Goal: Task Accomplishment & Management: Use online tool/utility

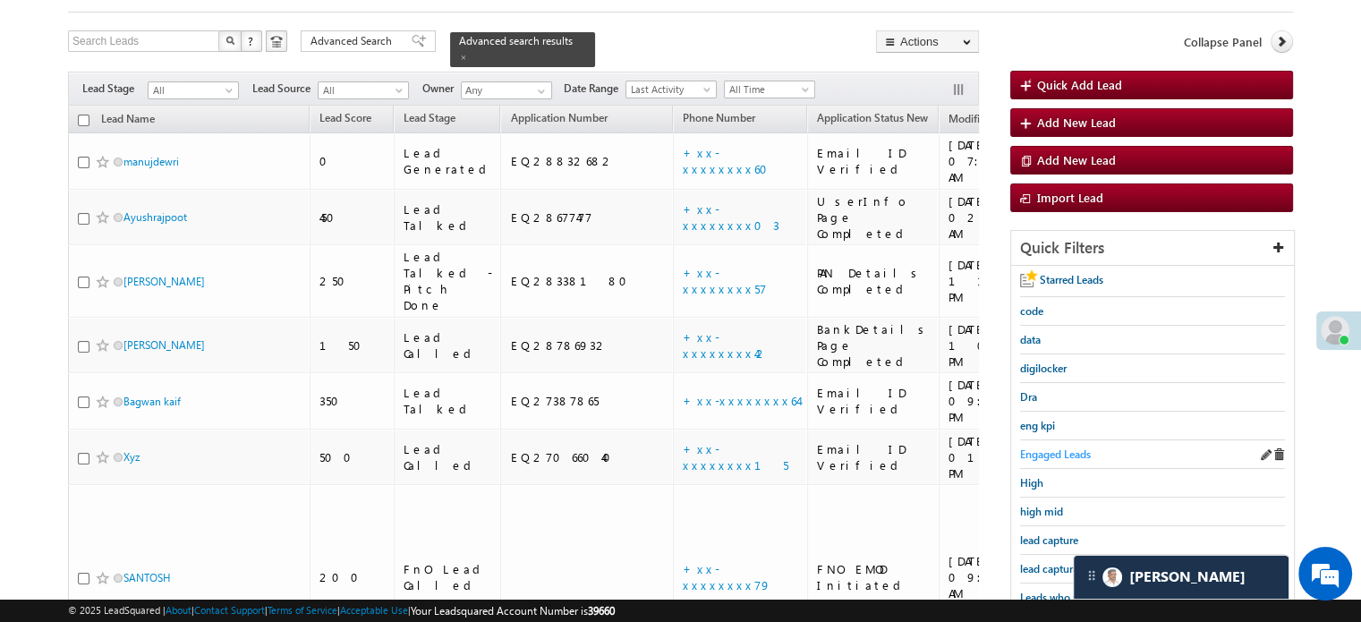
scroll to position [7142, 0]
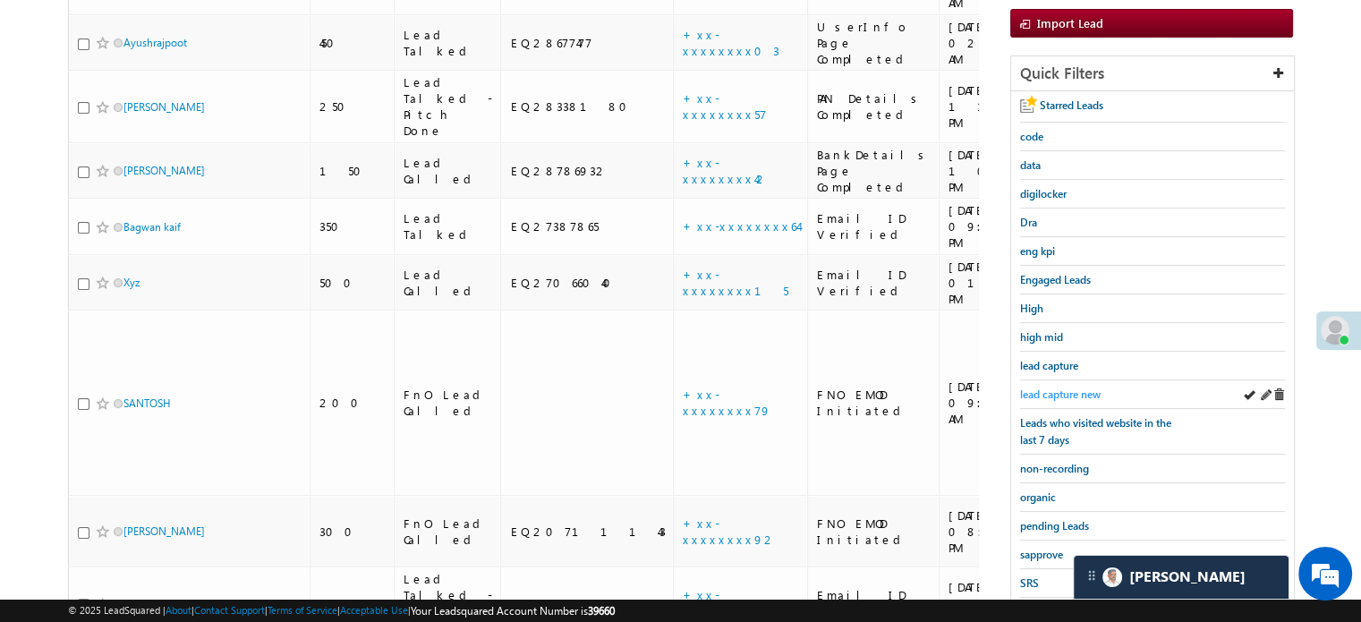
click at [1066, 386] on link "lead capture new" at bounding box center [1060, 394] width 81 height 17
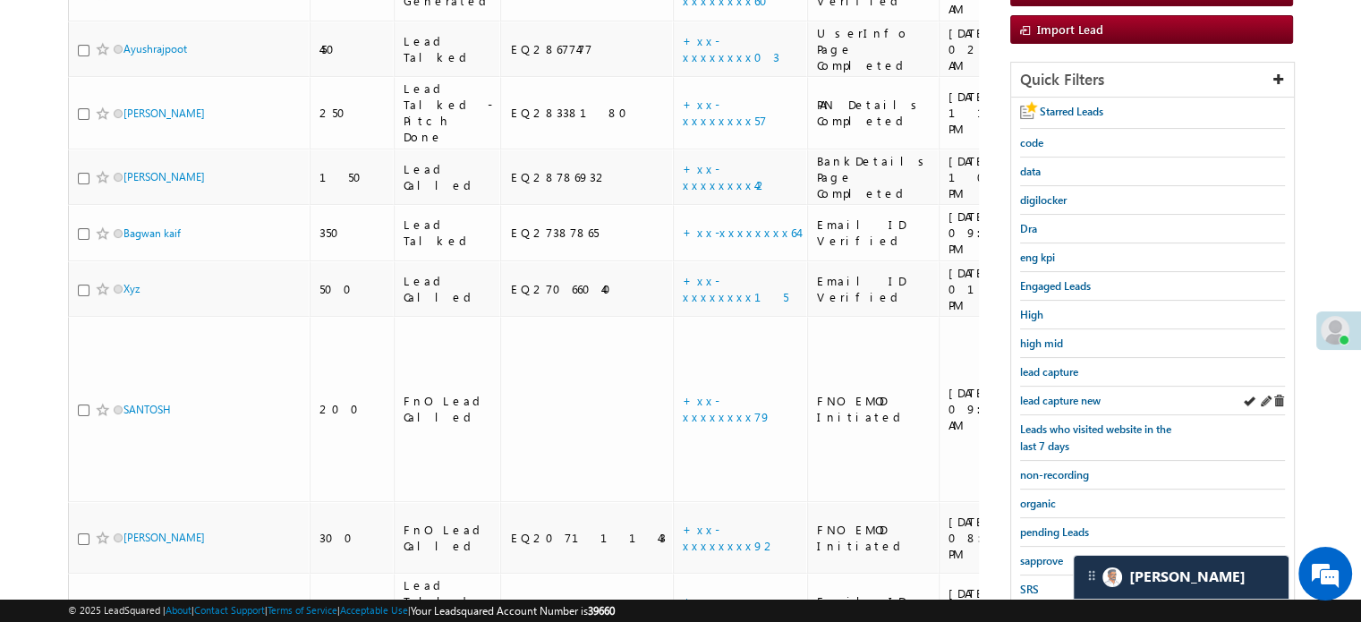
scroll to position [90, 0]
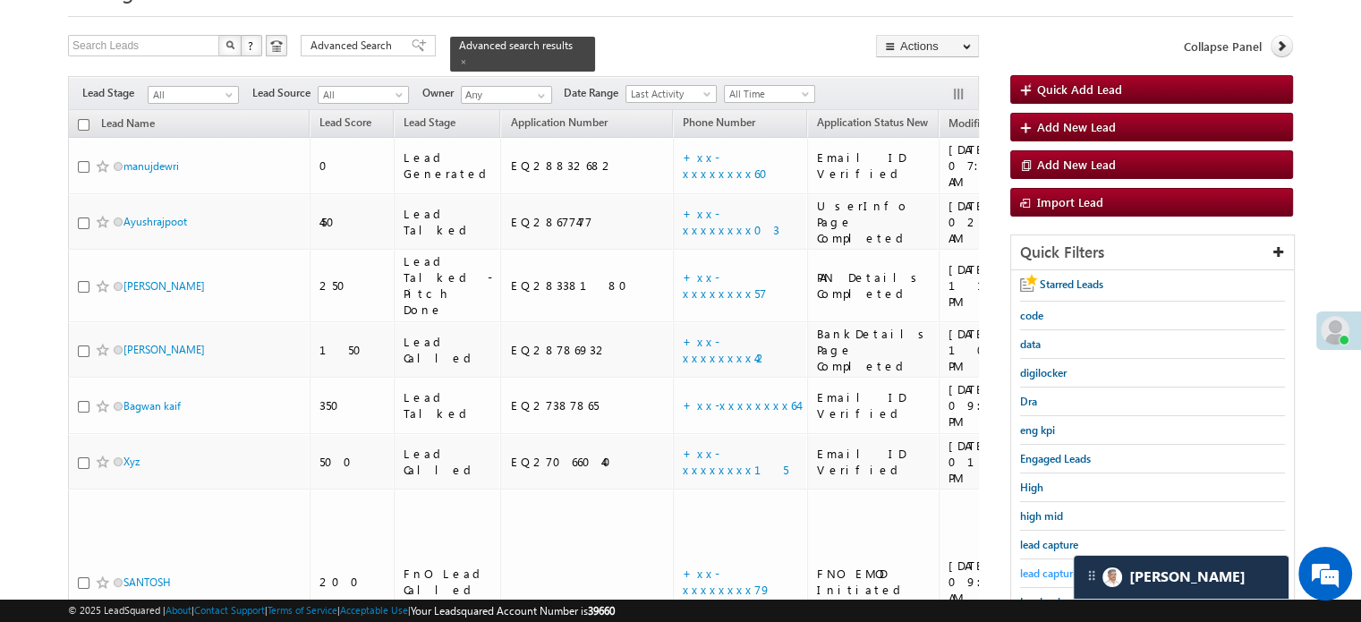
click at [1033, 569] on span "lead capture new" at bounding box center [1060, 573] width 81 height 13
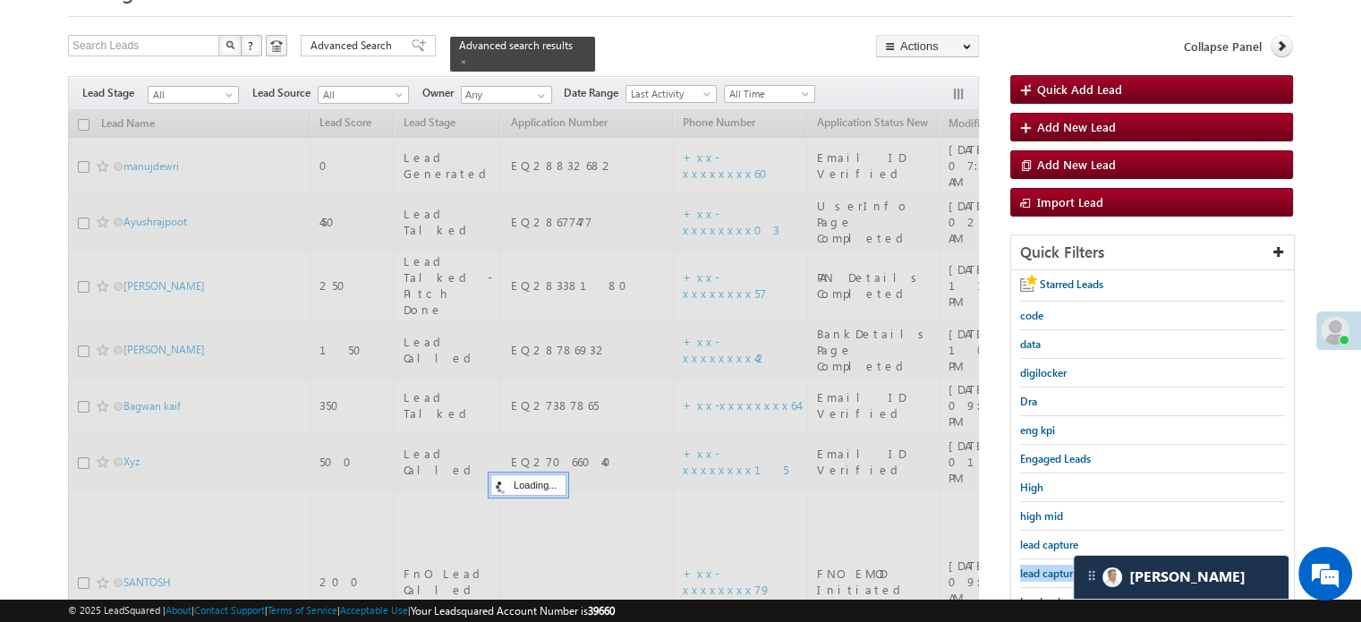
click at [1033, 569] on span "lead capture new" at bounding box center [1060, 573] width 81 height 13
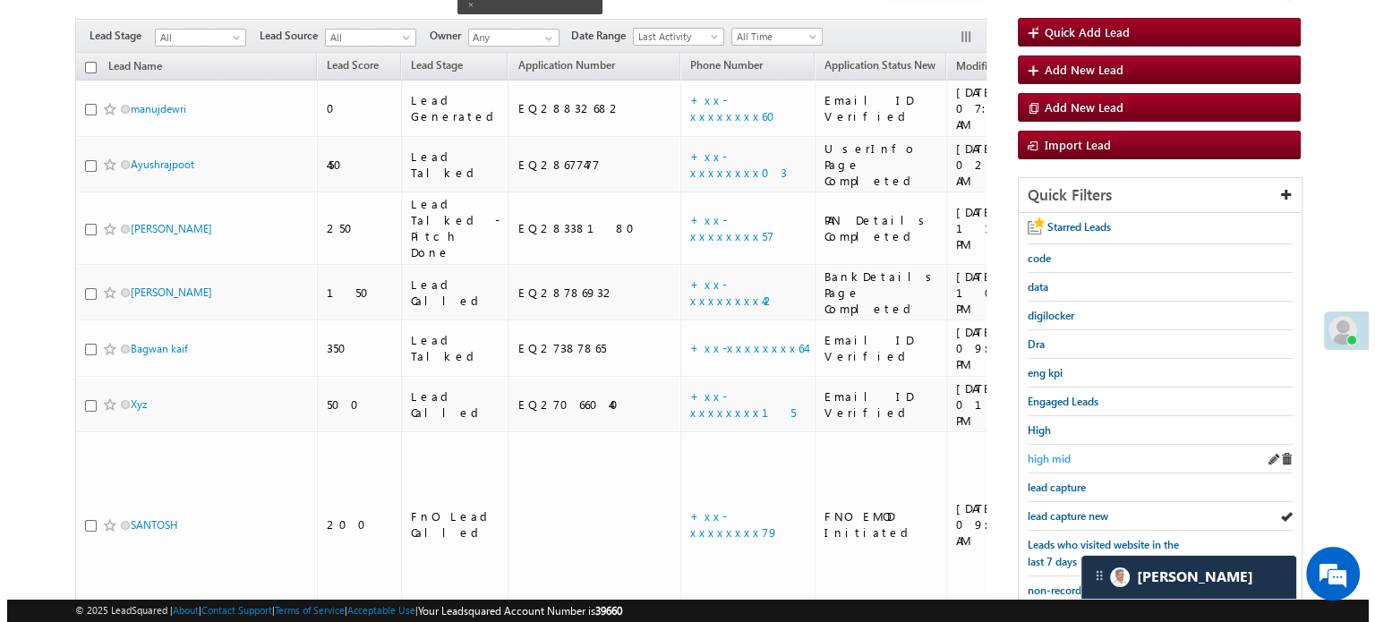
scroll to position [179, 0]
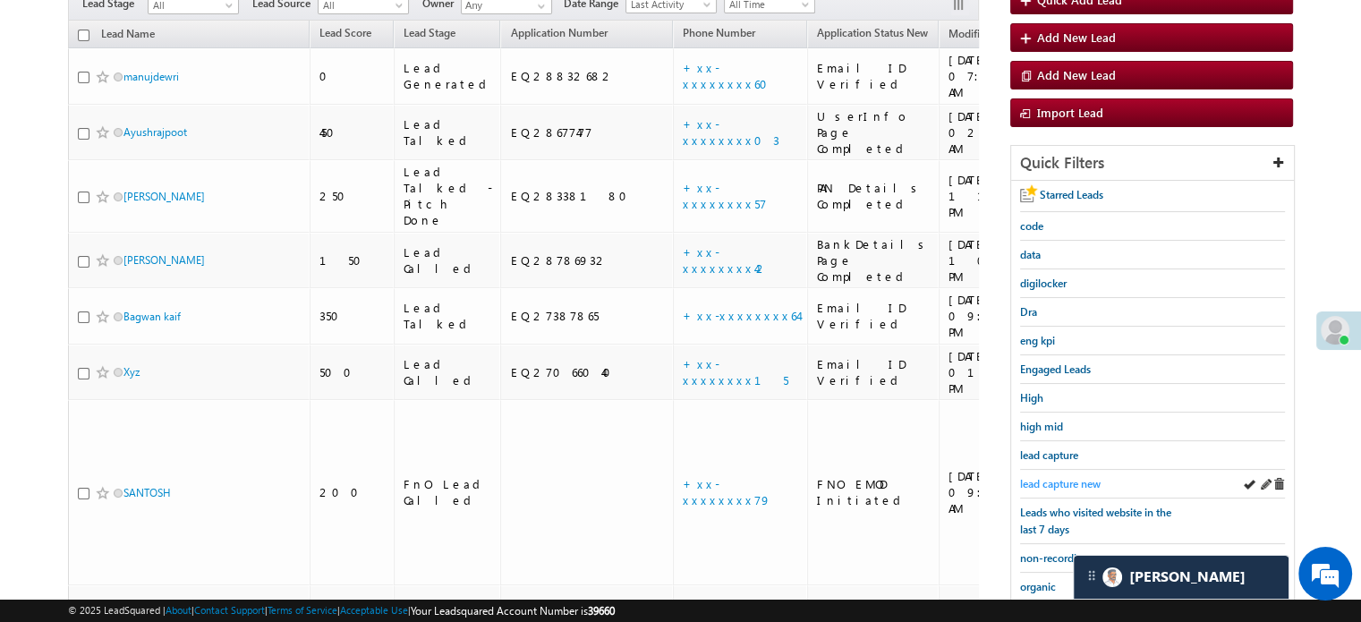
click at [1053, 480] on span "lead capture new" at bounding box center [1060, 483] width 81 height 13
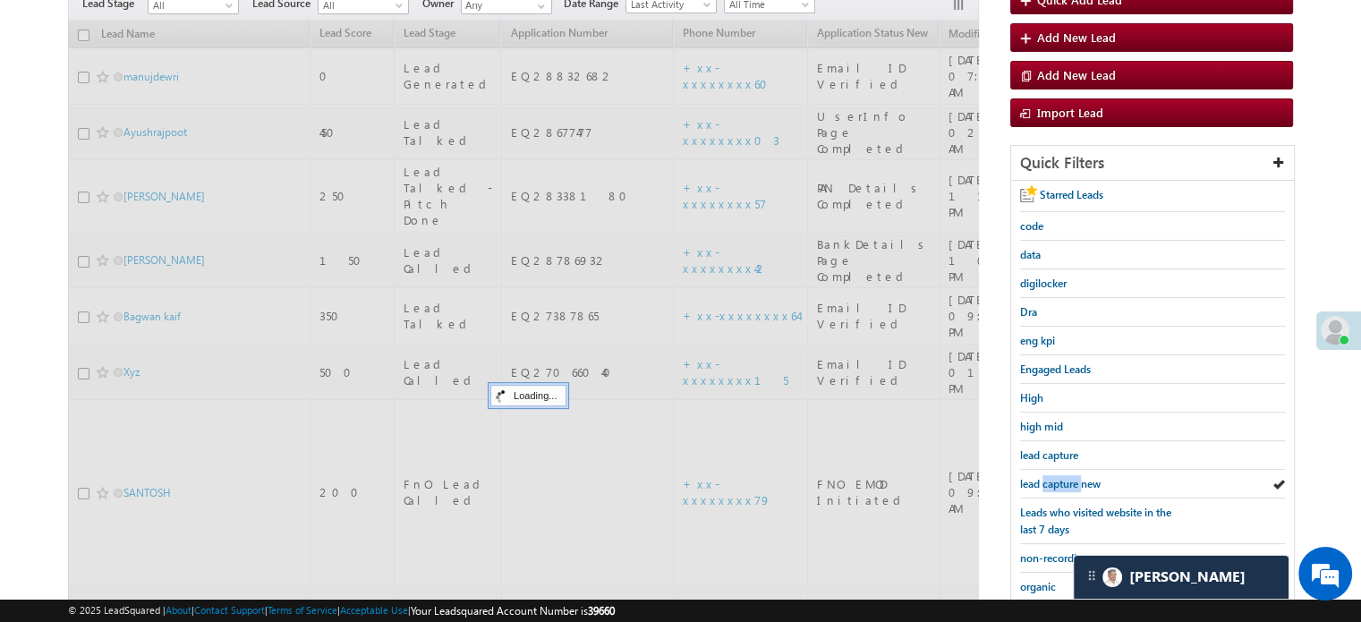
click at [1053, 480] on span "lead capture new" at bounding box center [1060, 483] width 81 height 13
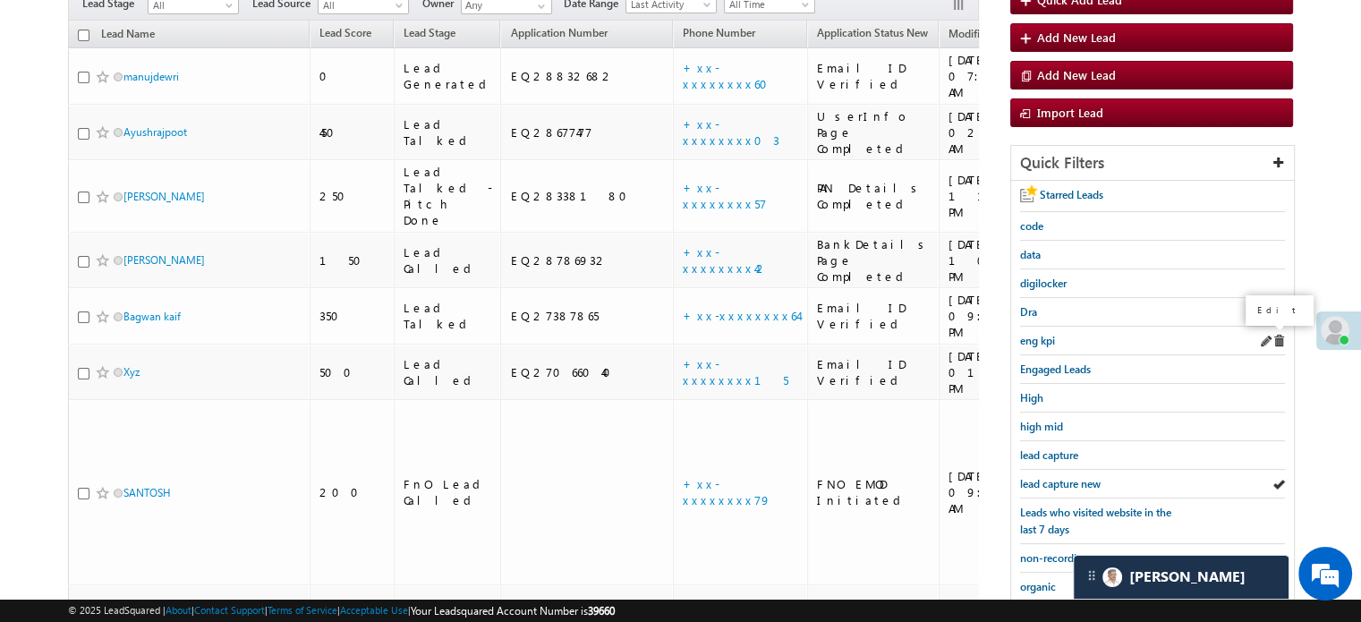
click at [1265, 336] on span at bounding box center [1265, 341] width 13 height 13
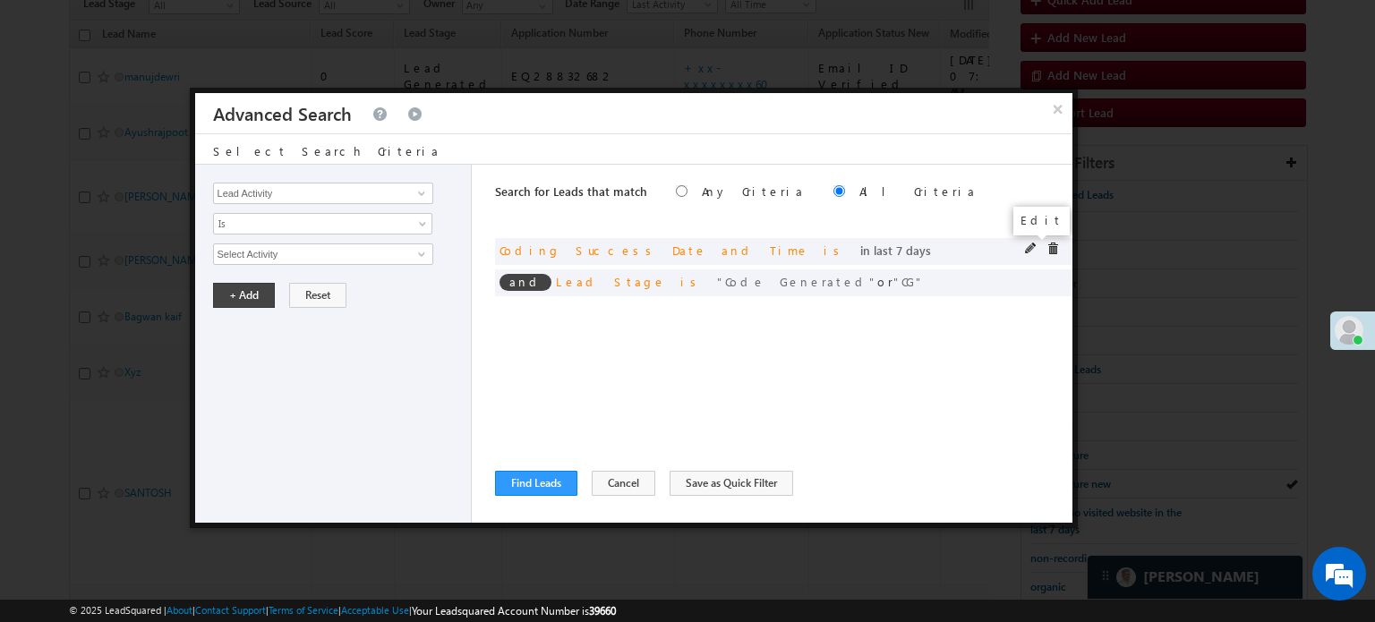
click at [1029, 251] on span at bounding box center [1031, 249] width 13 height 13
click at [382, 259] on span "Last 7 Days" at bounding box center [311, 254] width 194 height 16
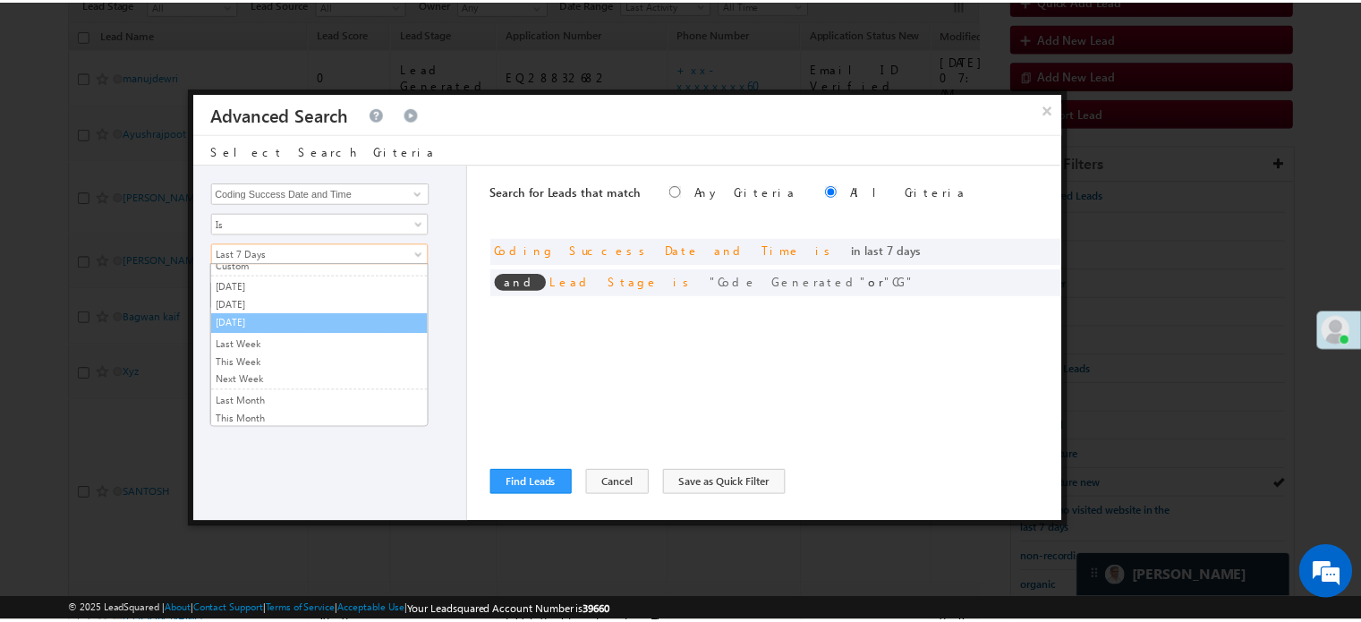
scroll to position [0, 0]
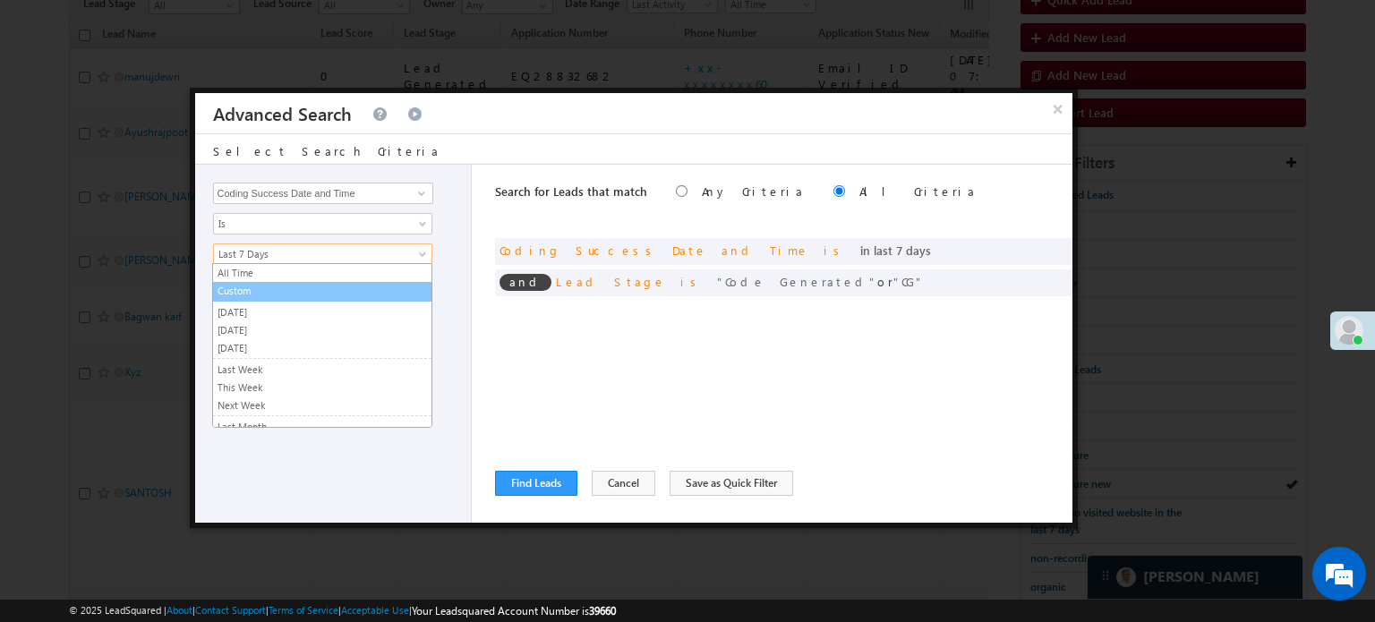
click at [304, 289] on link "Custom" at bounding box center [322, 291] width 218 height 16
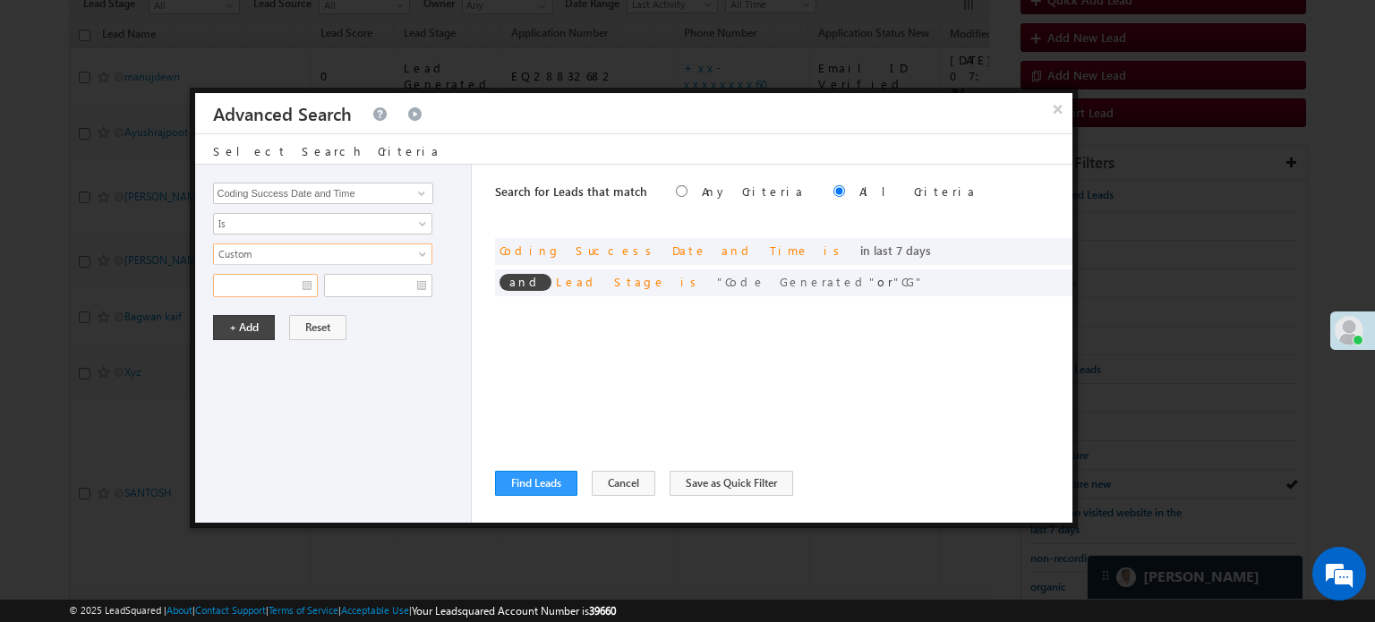
click at [304, 289] on input "text" at bounding box center [265, 285] width 105 height 23
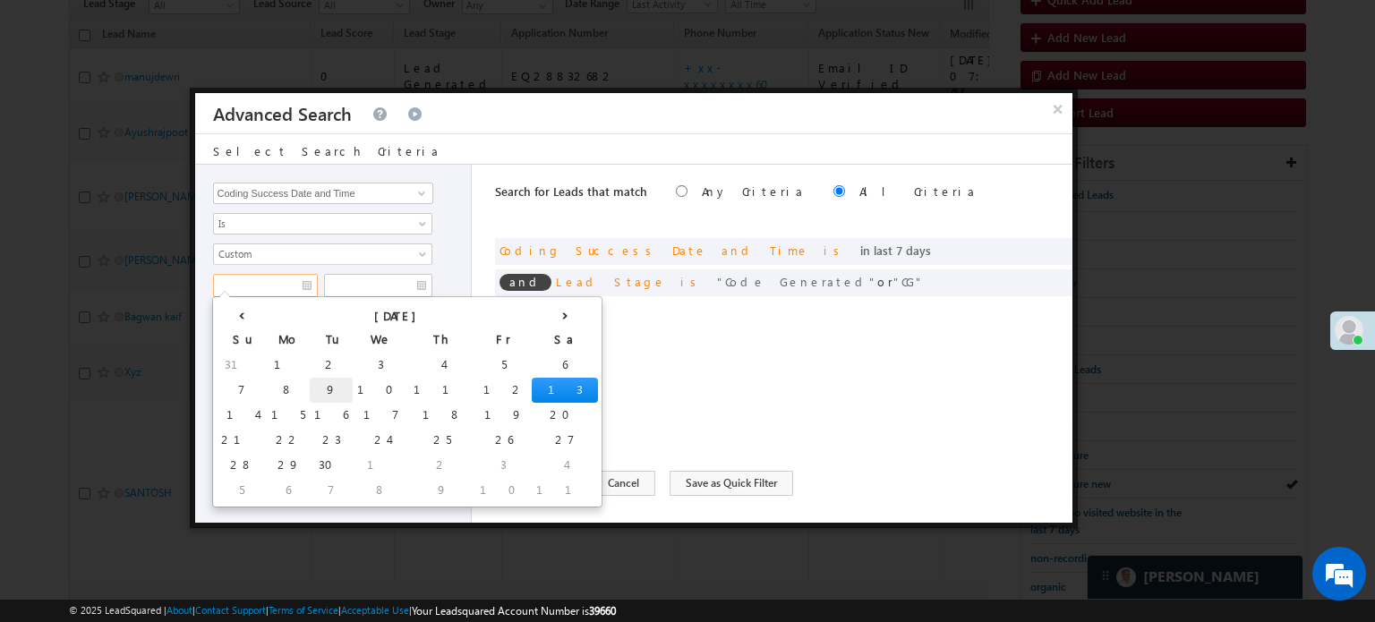
click at [310, 389] on td "9" at bounding box center [331, 390] width 43 height 25
type input "09/09/25"
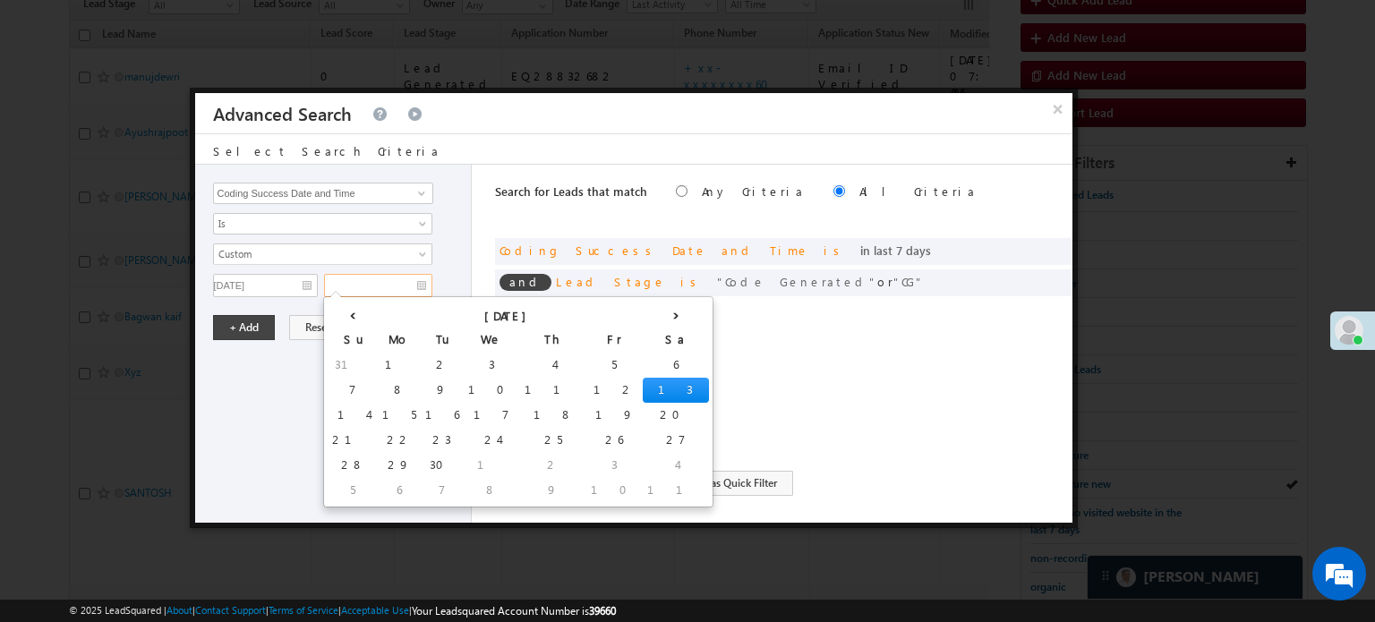
click at [412, 277] on input "text" at bounding box center [378, 285] width 108 height 23
click at [520, 388] on td "11" at bounding box center [553, 390] width 66 height 25
type input "09/11/25"
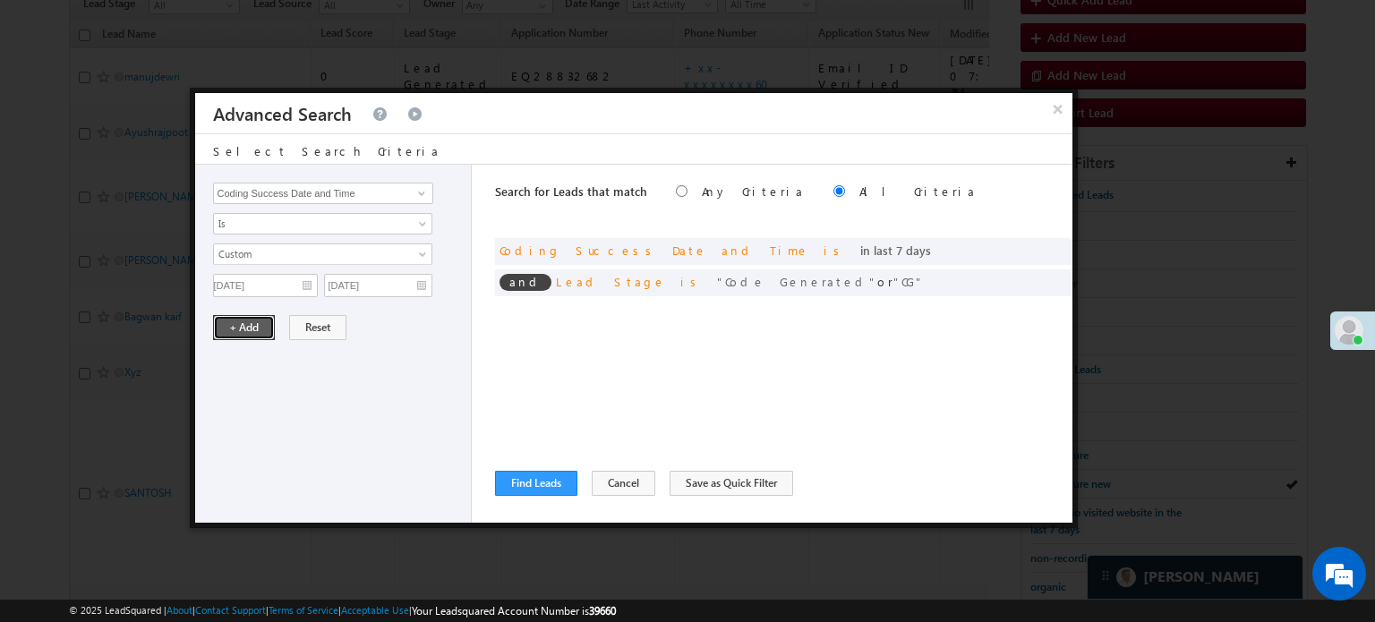
click at [252, 323] on button "+ Add" at bounding box center [244, 327] width 62 height 25
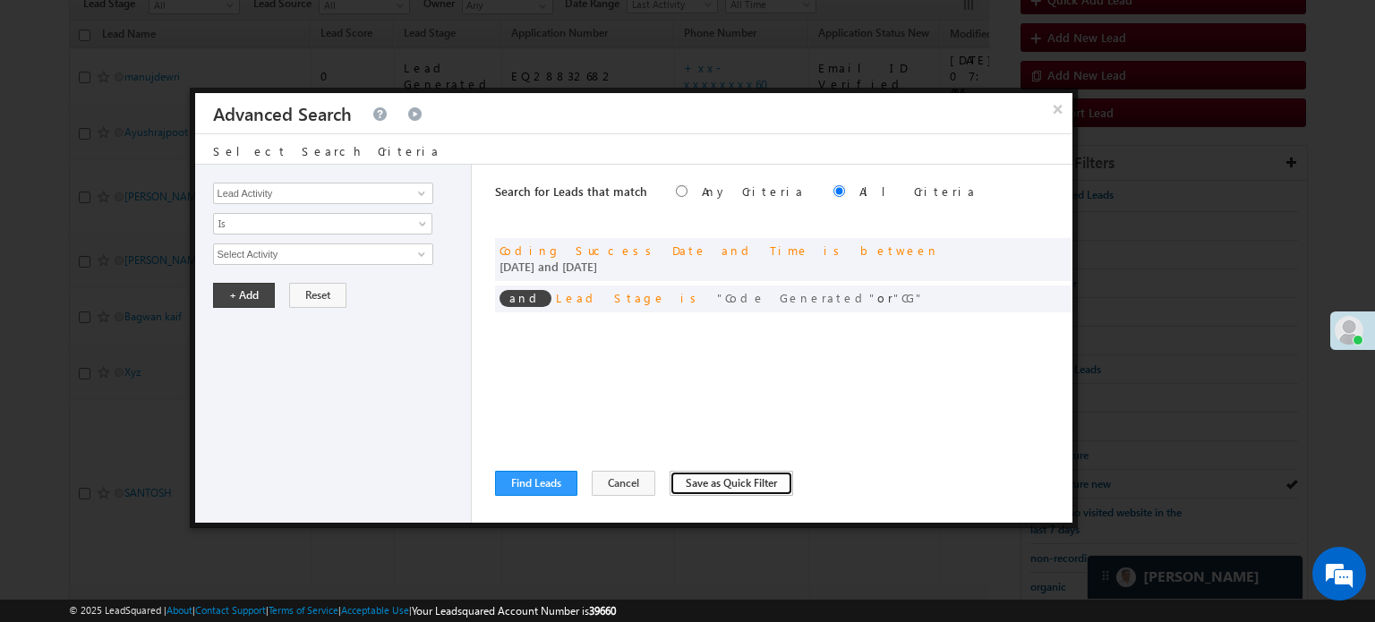
click at [689, 488] on button "Save as Quick Filter" at bounding box center [732, 483] width 124 height 25
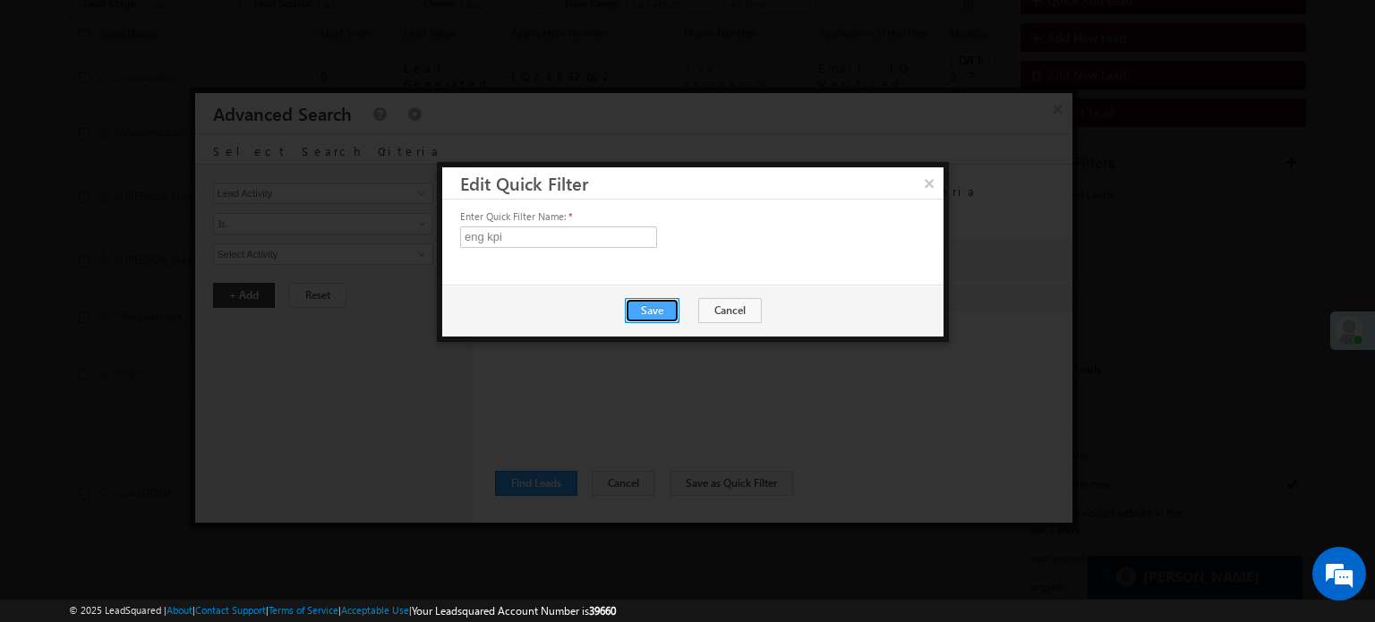
click at [662, 303] on button "Save" at bounding box center [652, 310] width 55 height 25
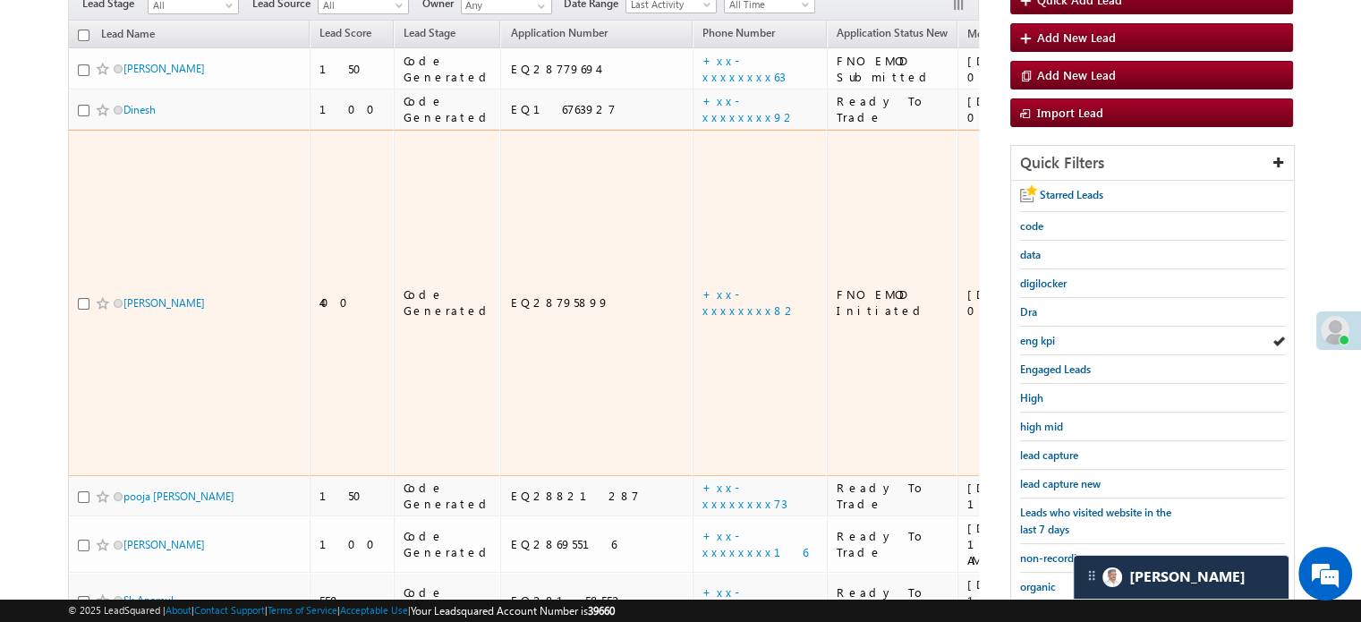
click at [958, 187] on td "09/13/25 06:27 AM" at bounding box center [1022, 303] width 128 height 346
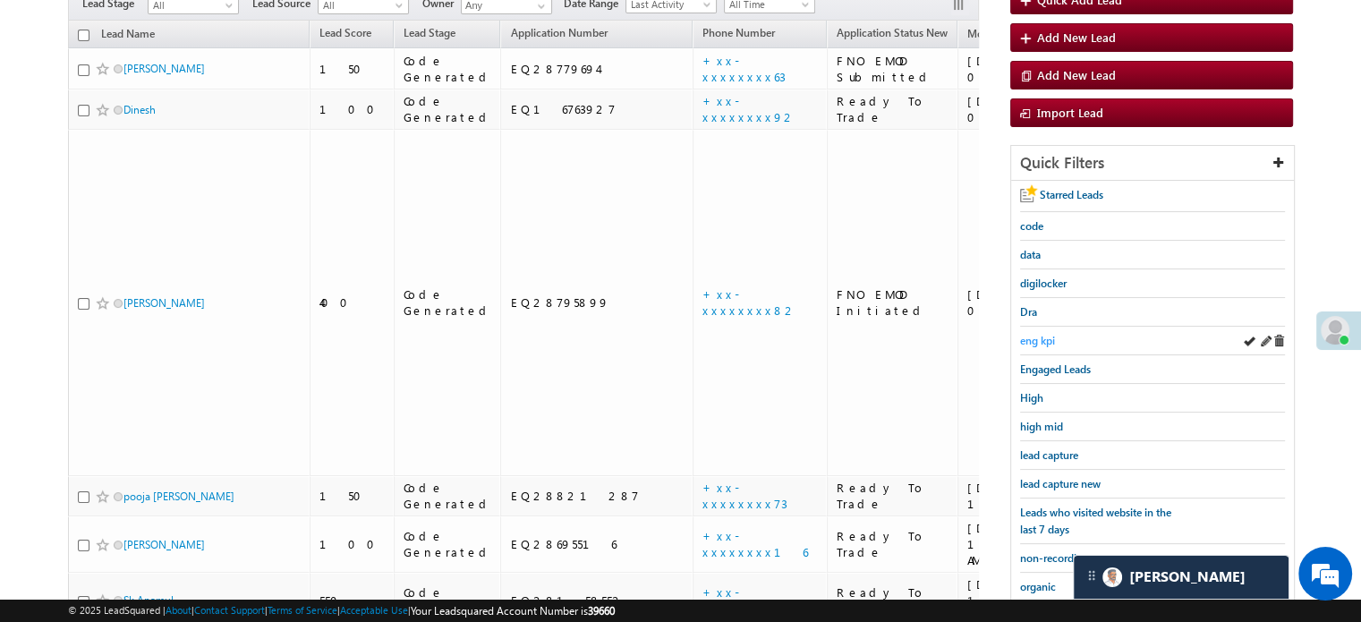
click at [1037, 341] on span "eng kpi" at bounding box center [1037, 340] width 35 height 13
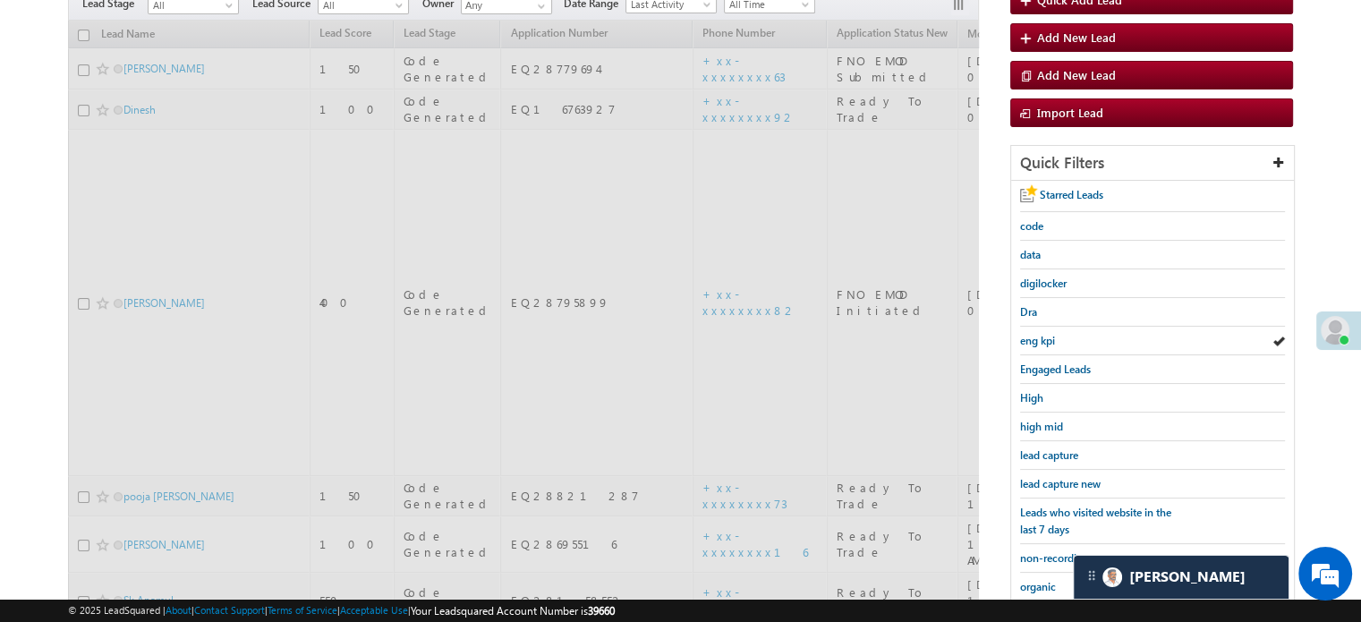
click at [1037, 341] on span "eng kpi" at bounding box center [1037, 340] width 35 height 13
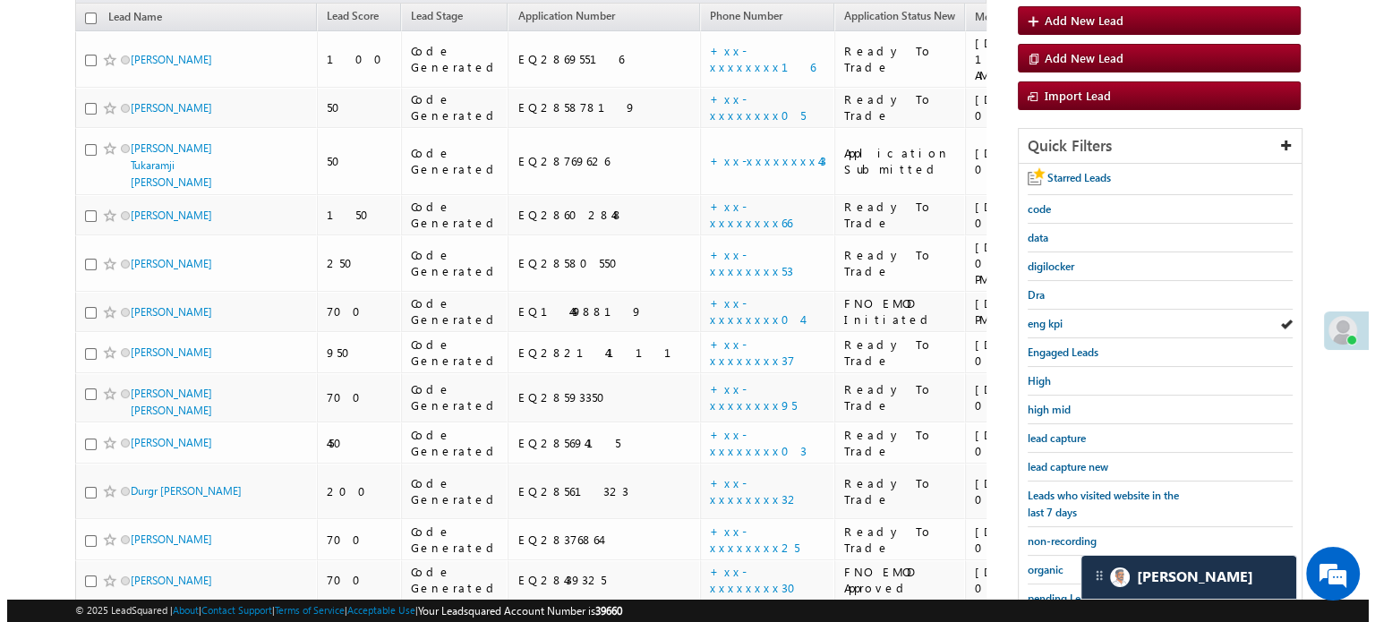
scroll to position [57, 0]
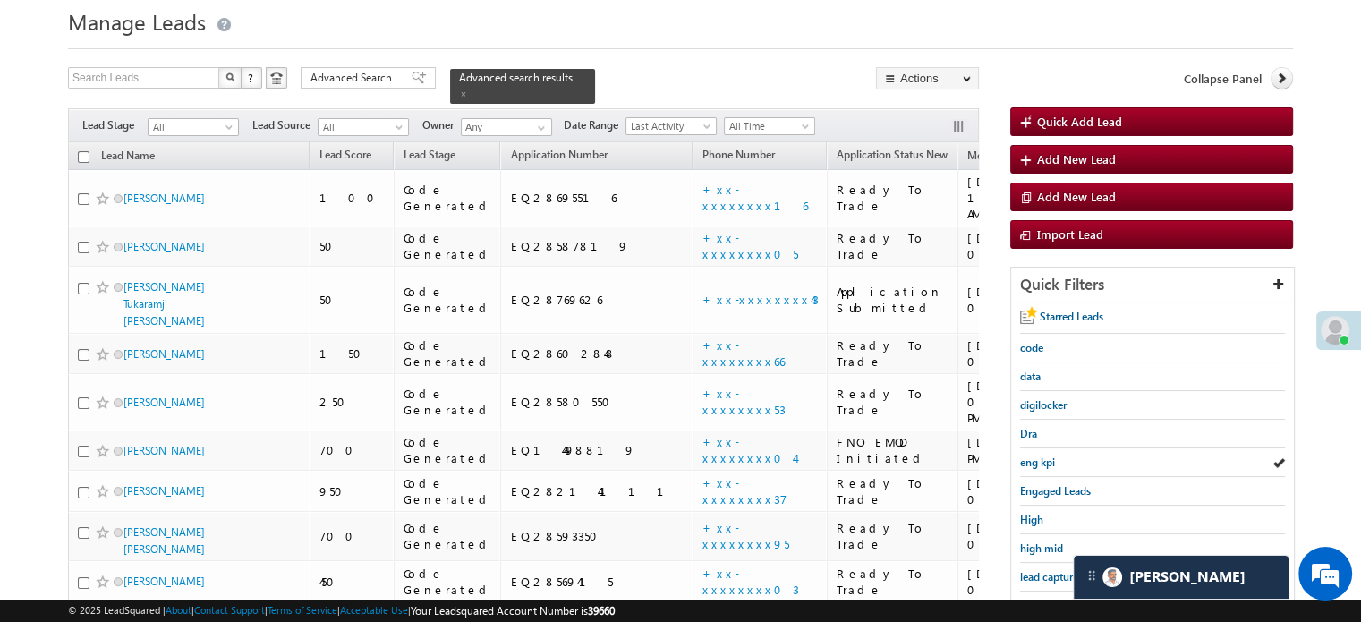
click at [81, 151] on input "checkbox" at bounding box center [84, 157] width 12 height 12
checkbox input "true"
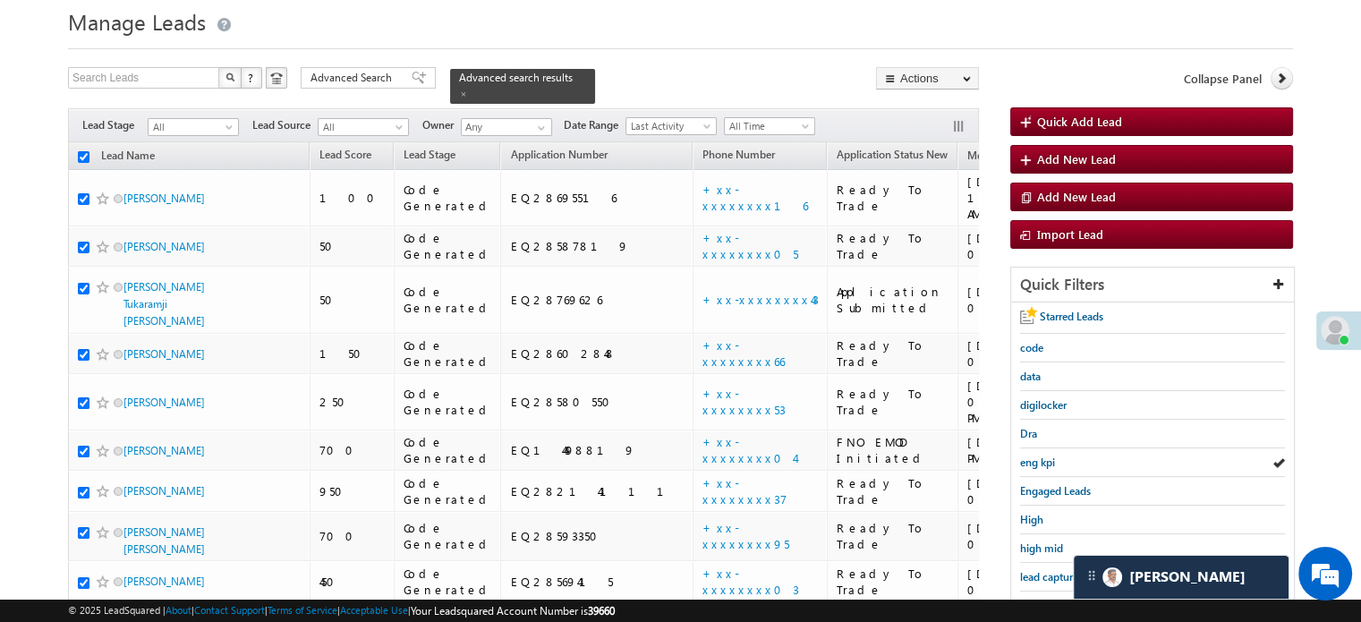
checkbox input "true"
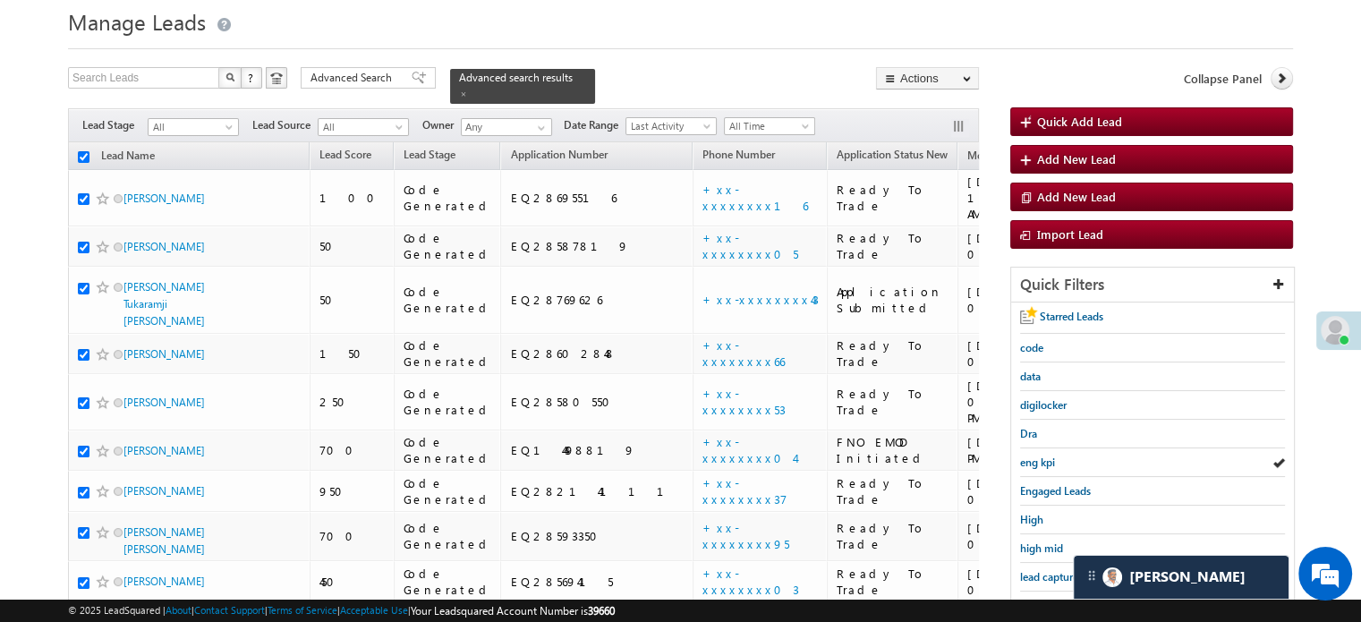
checkbox input "true"
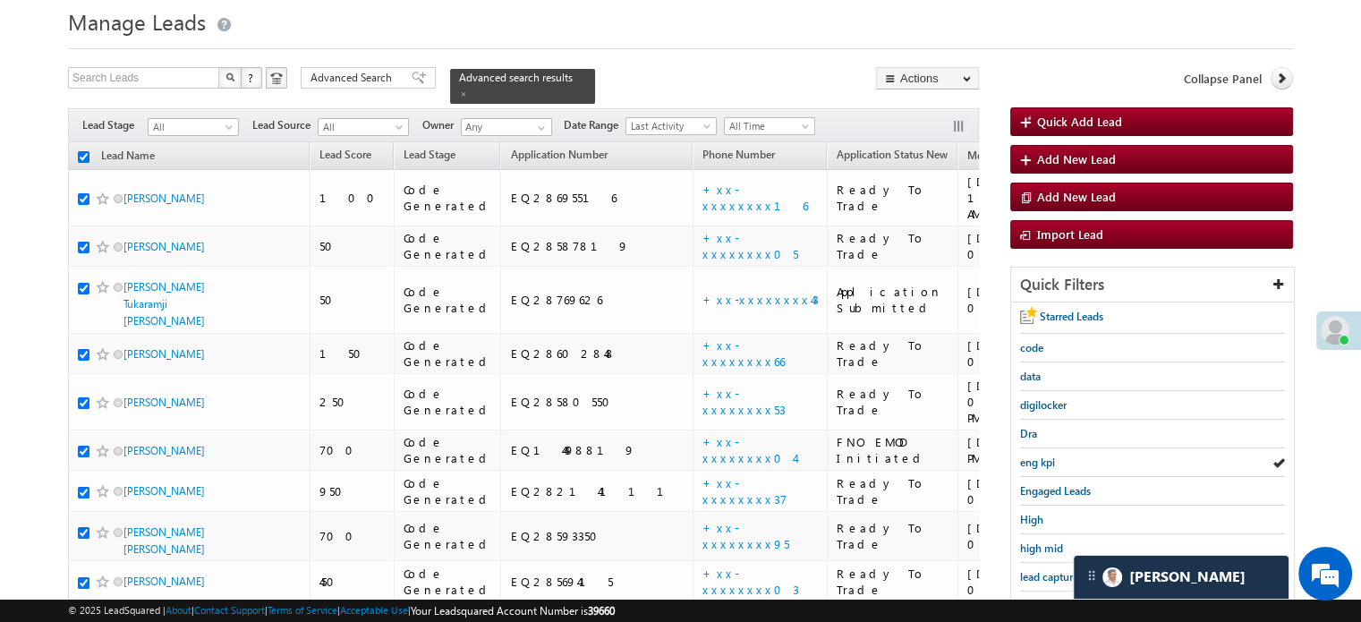
checkbox input "true"
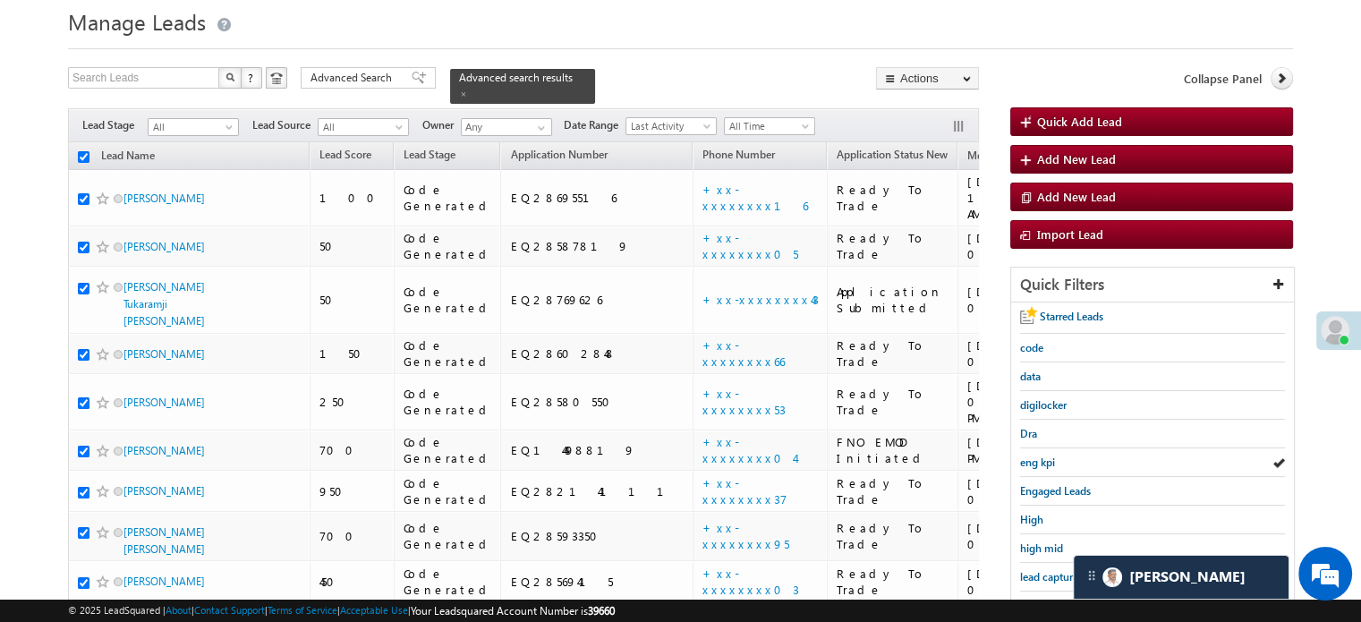
checkbox input "true"
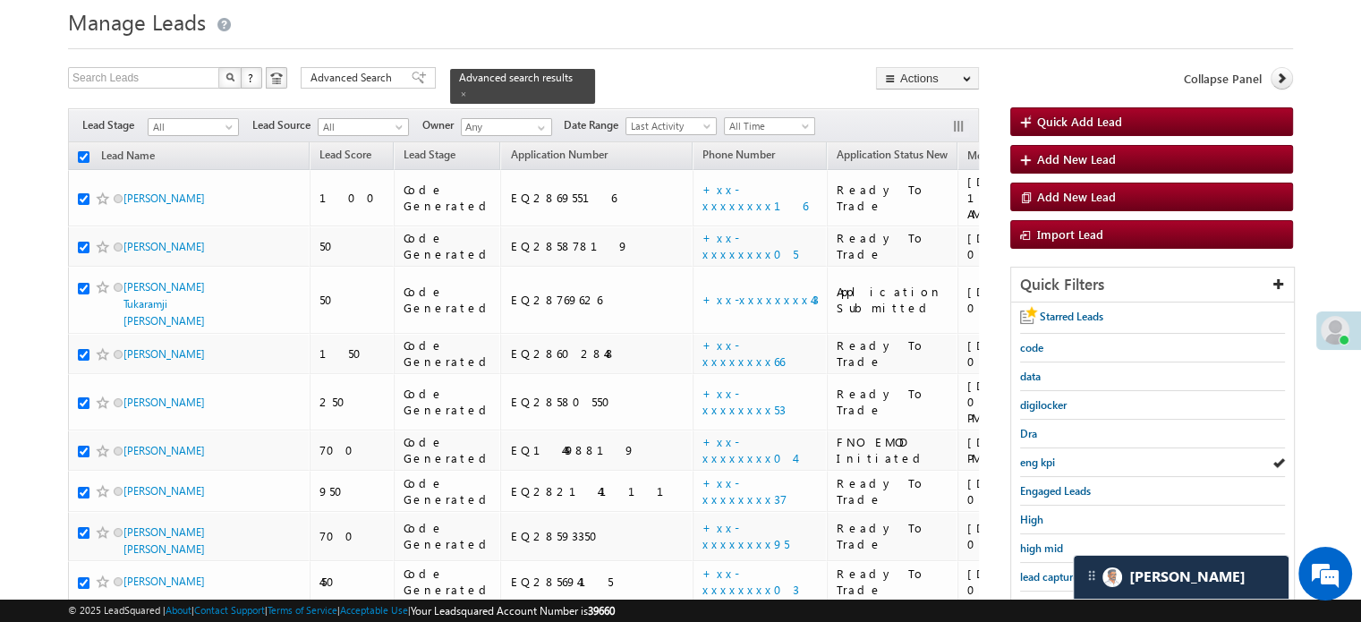
checkbox input "true"
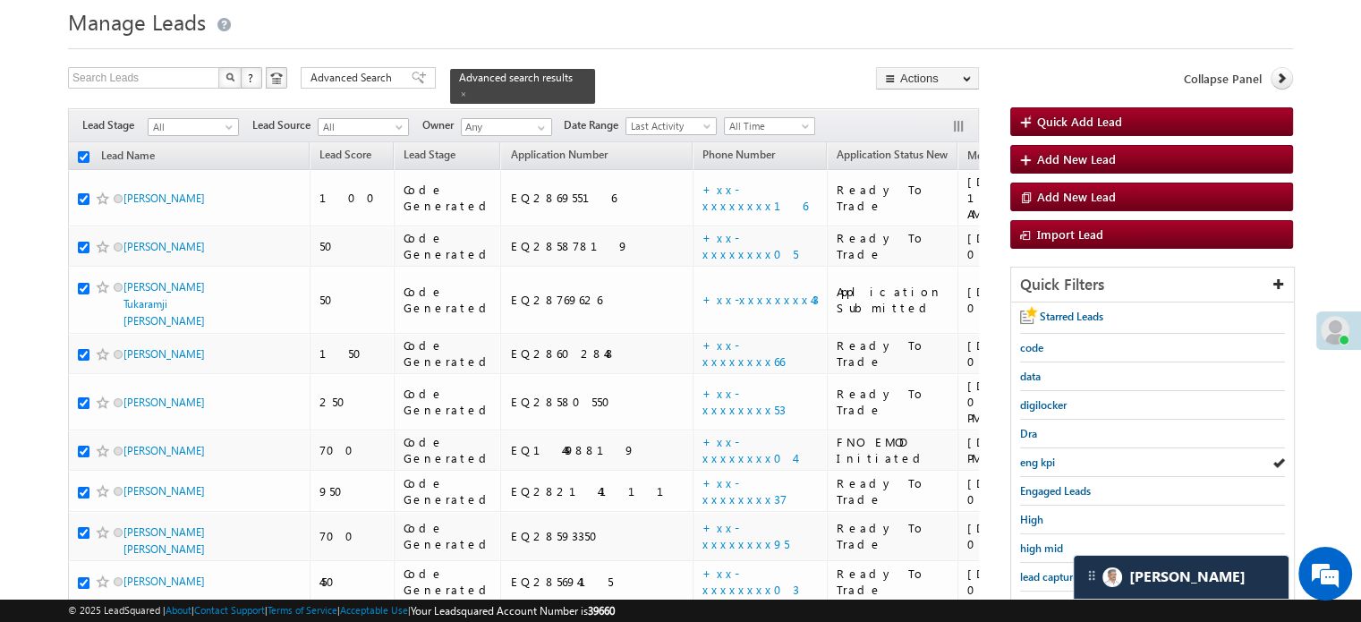
checkbox input "true"
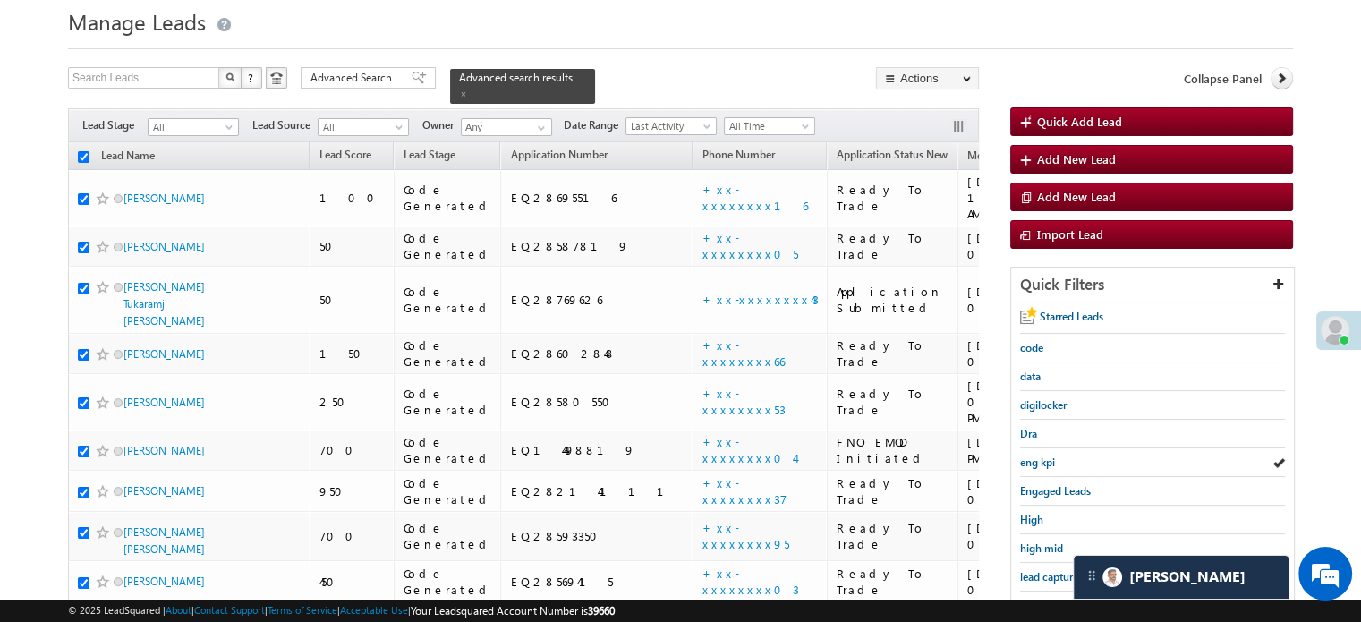
checkbox input "true"
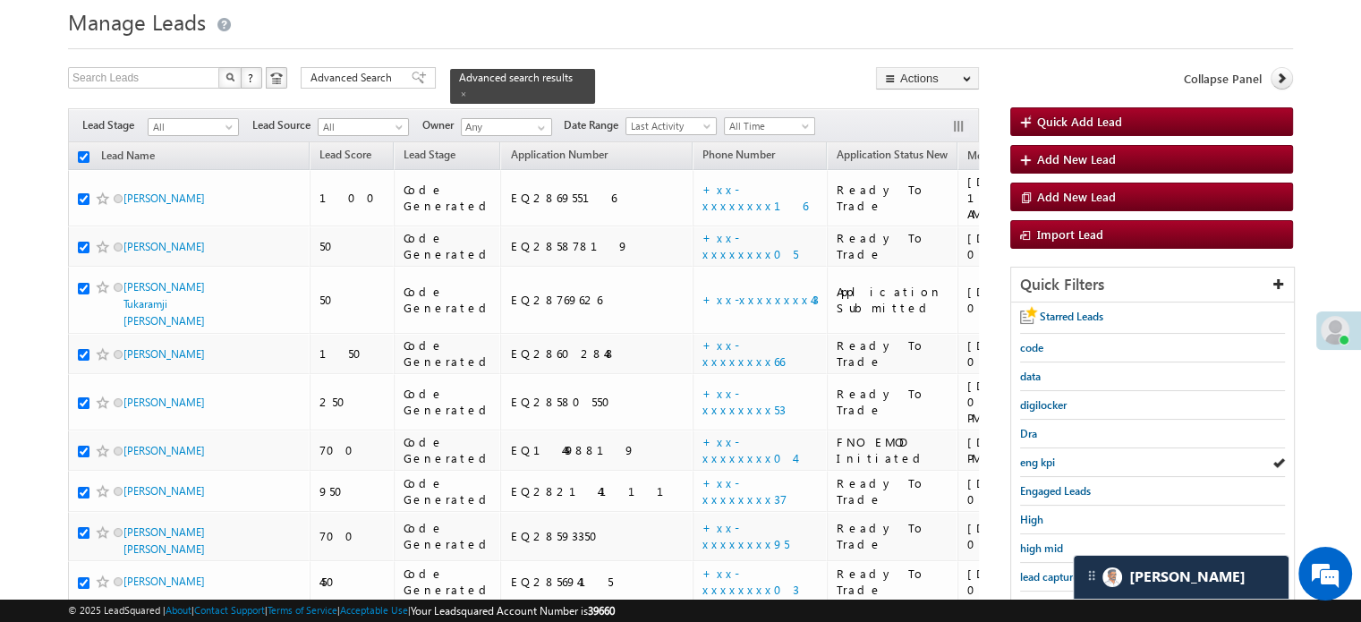
checkbox input "true"
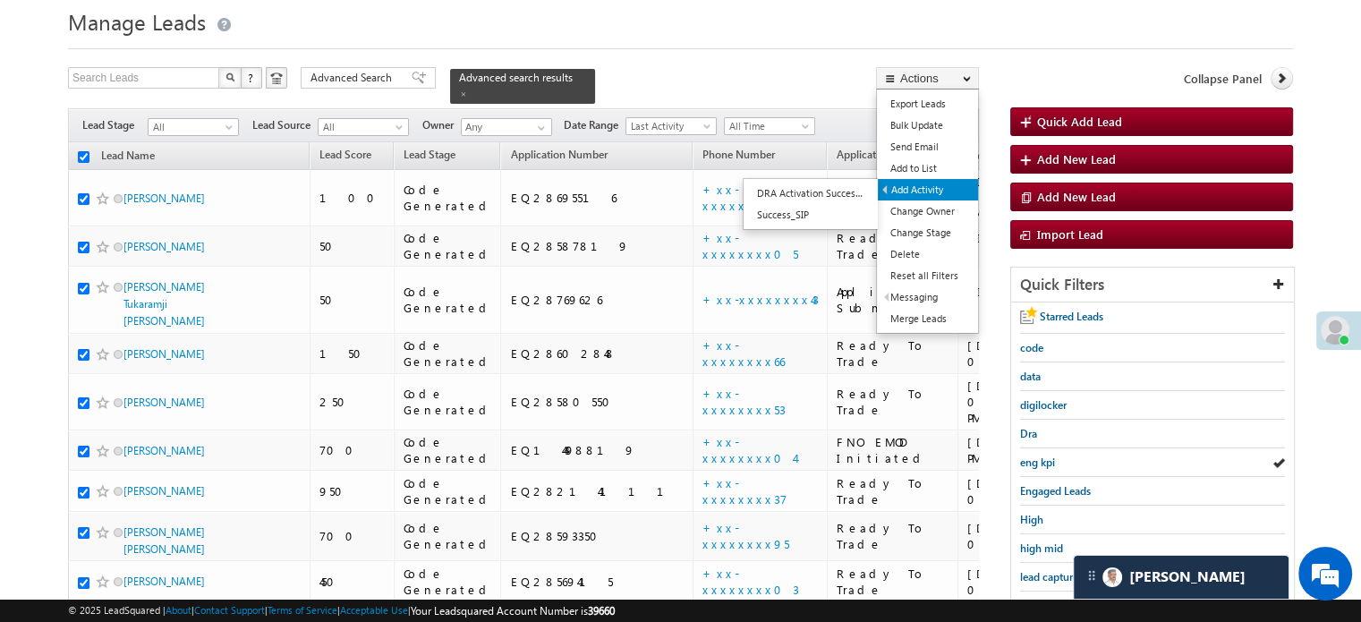
click at [904, 196] on link "Add Activity" at bounding box center [928, 189] width 100 height 21
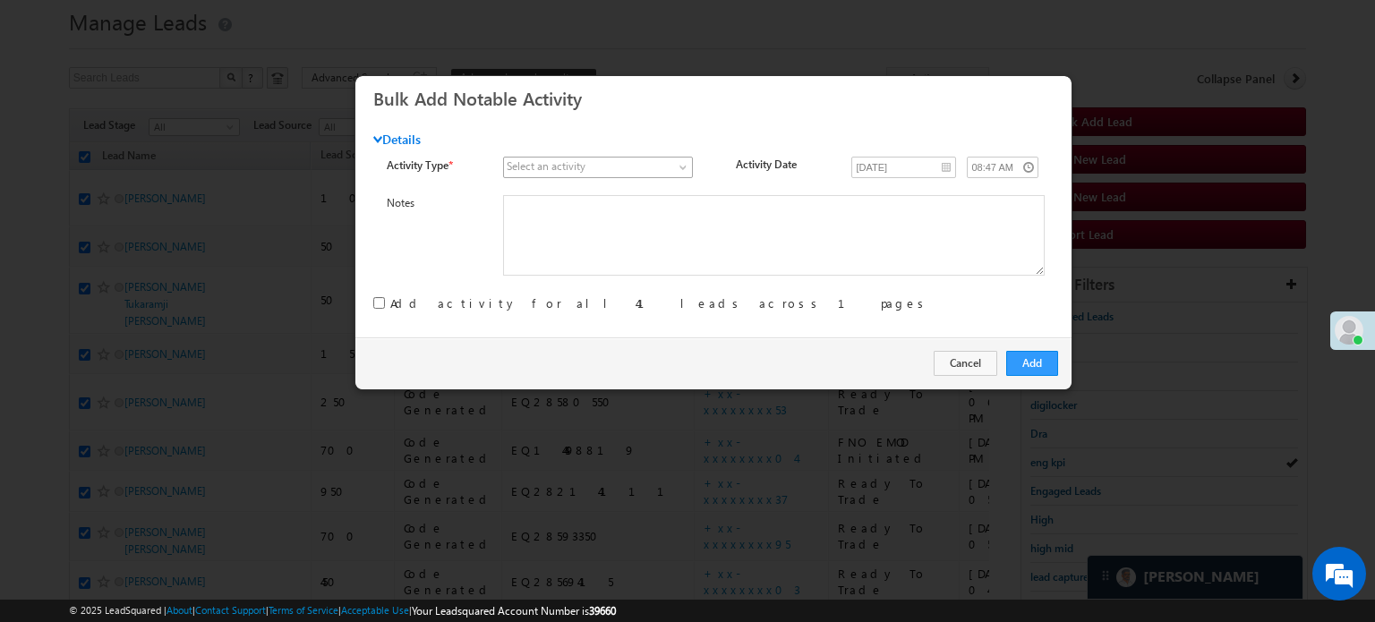
click at [615, 164] on span at bounding box center [588, 167] width 169 height 16
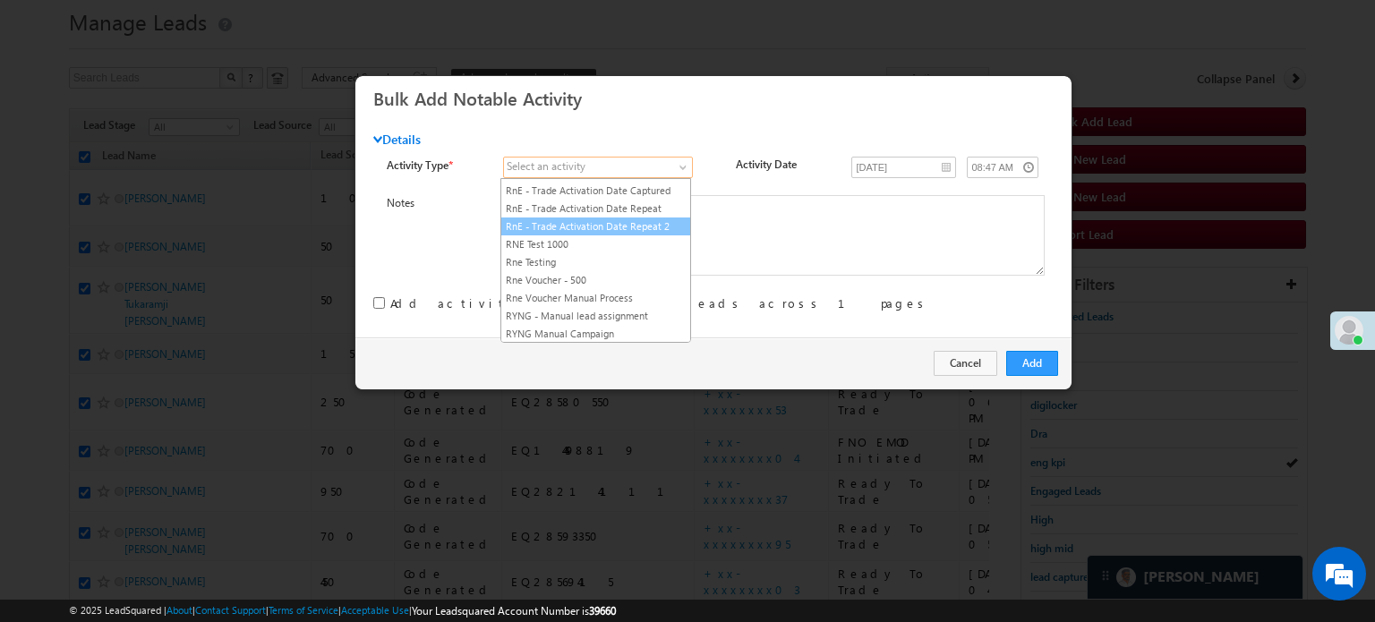
scroll to position [2228, 0]
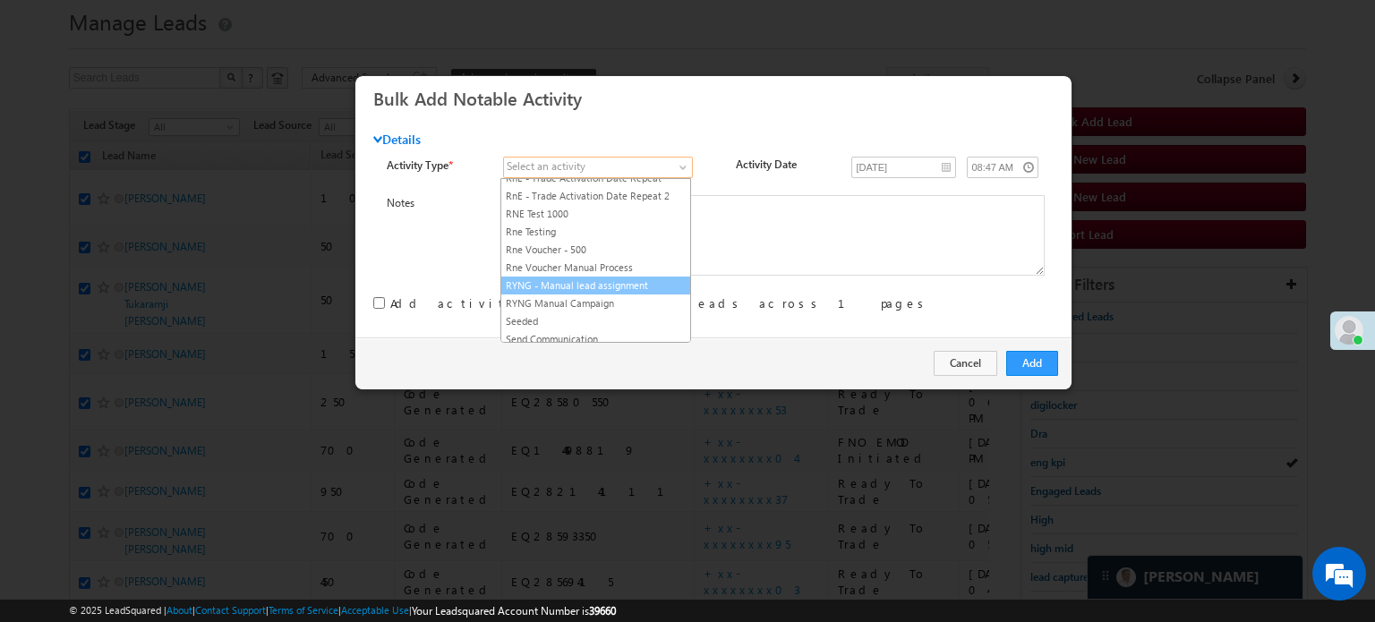
click at [603, 277] on link "RYNG - Manual lead assignment" at bounding box center [595, 285] width 189 height 16
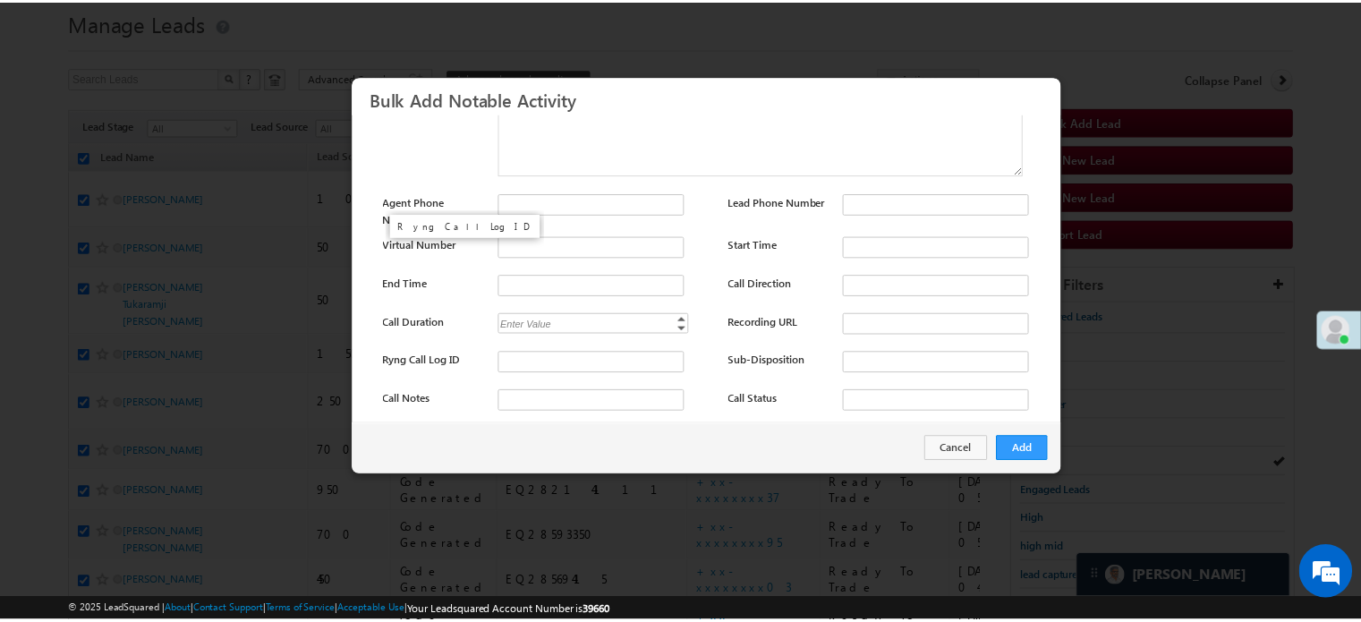
scroll to position [238, 0]
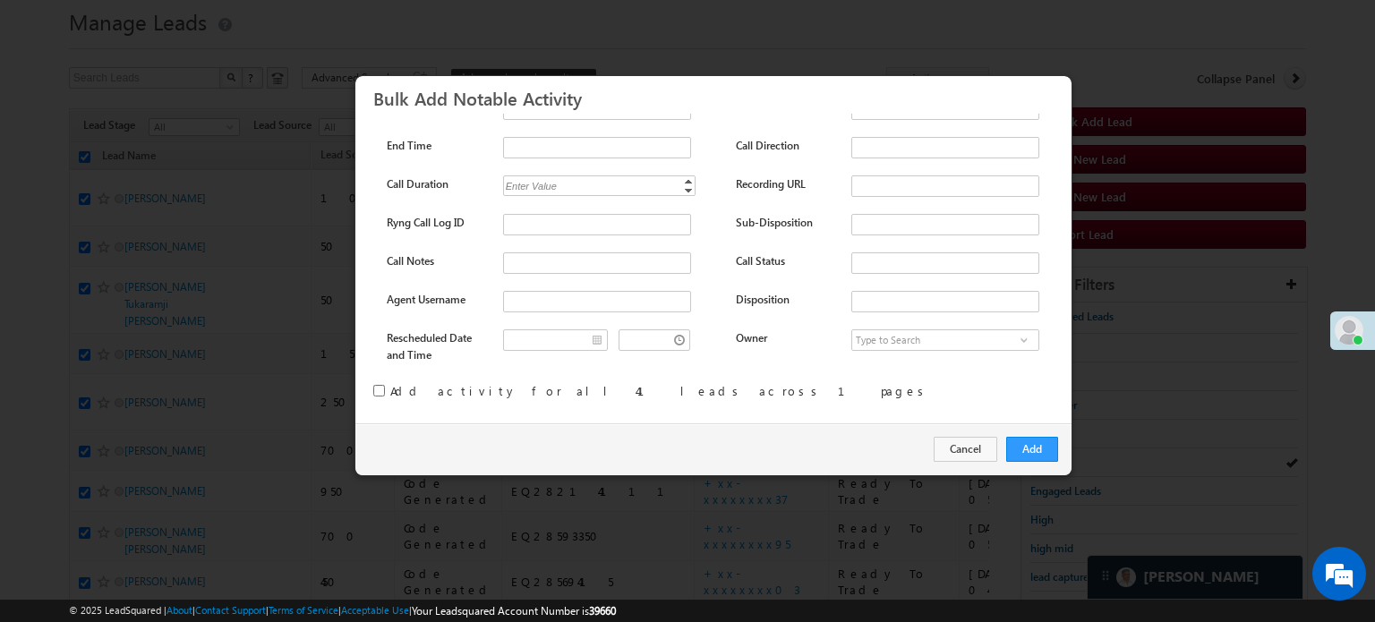
click at [386, 389] on div "Add activity for all 41 leads across 1 pages" at bounding box center [713, 394] width 680 height 26
click at [380, 392] on input "checkbox" at bounding box center [379, 391] width 12 height 12
checkbox input "true"
click at [1031, 443] on button "Add" at bounding box center [1032, 449] width 52 height 25
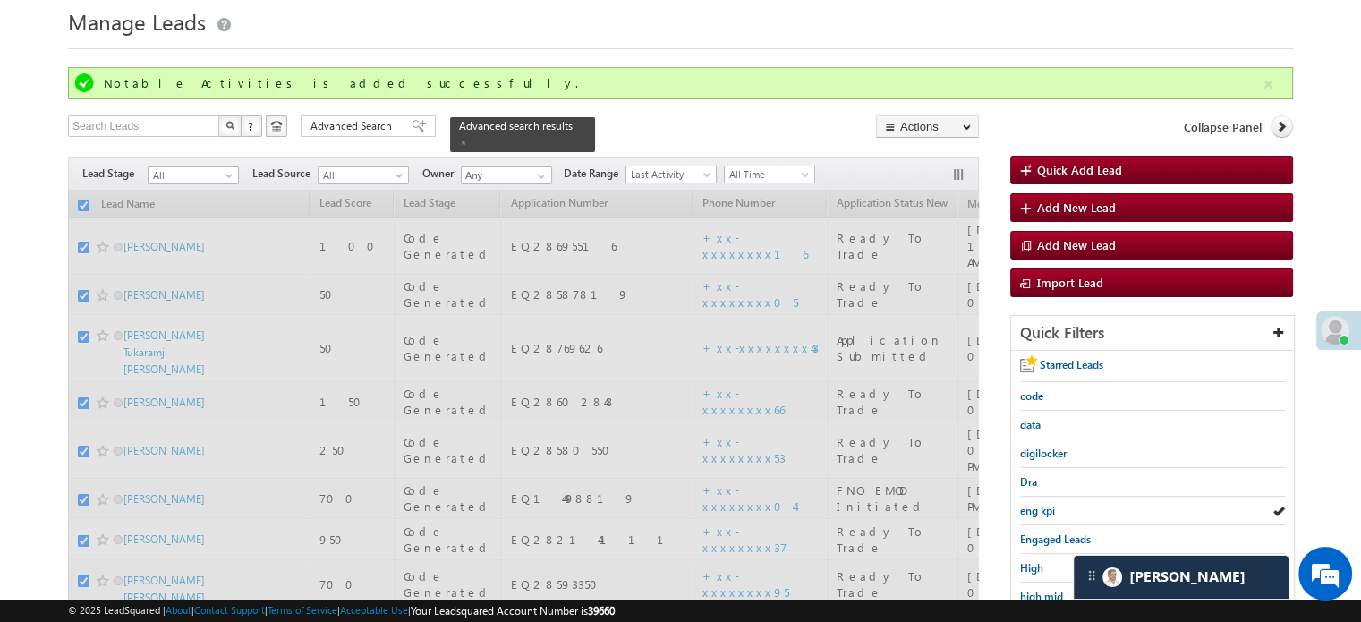
checkbox input "false"
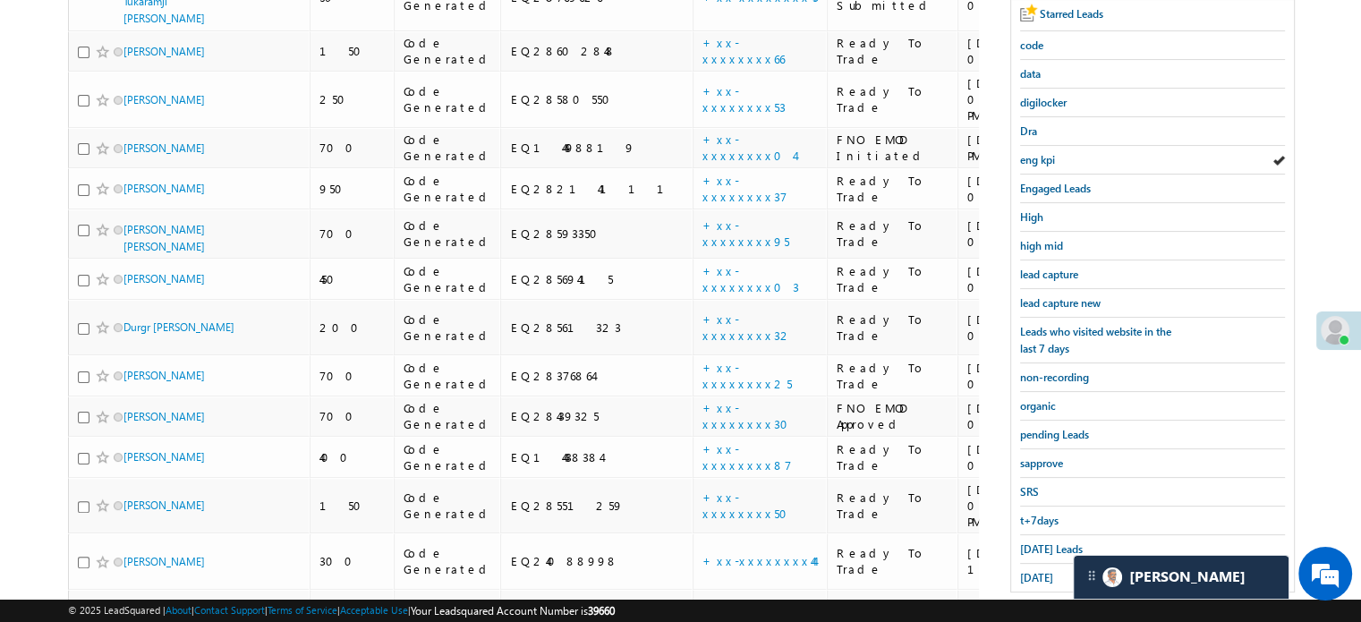
scroll to position [236, 0]
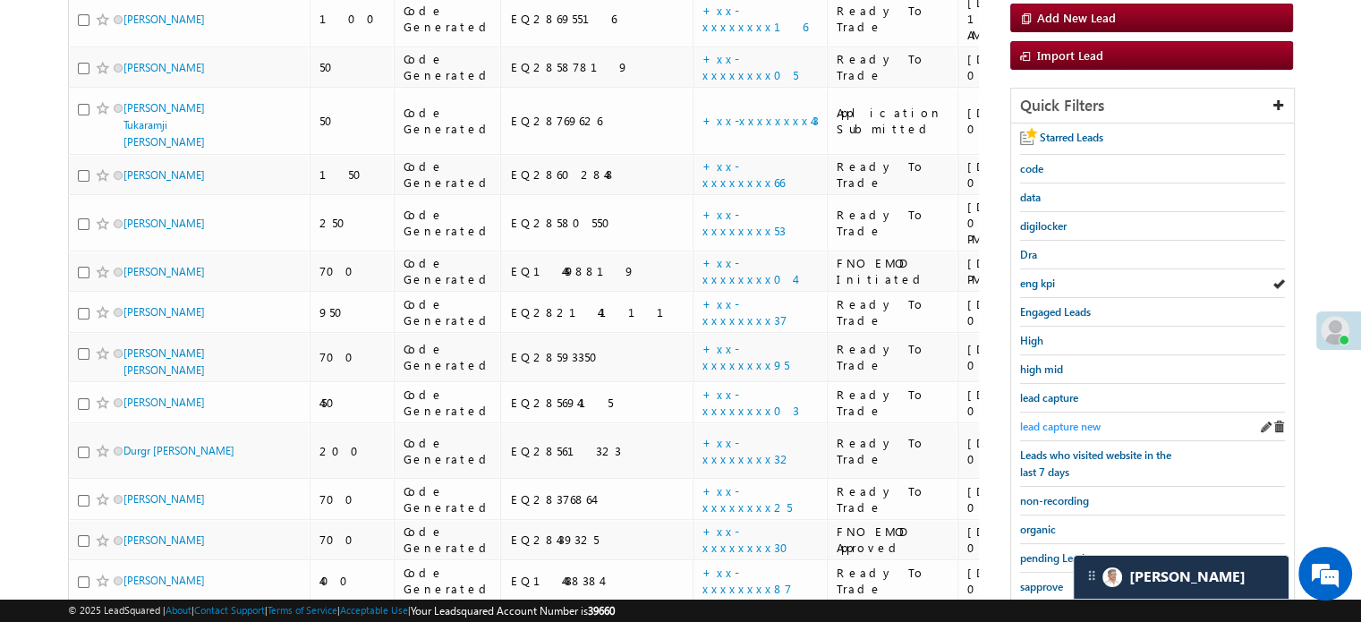
click at [1037, 420] on span "lead capture new" at bounding box center [1060, 426] width 81 height 13
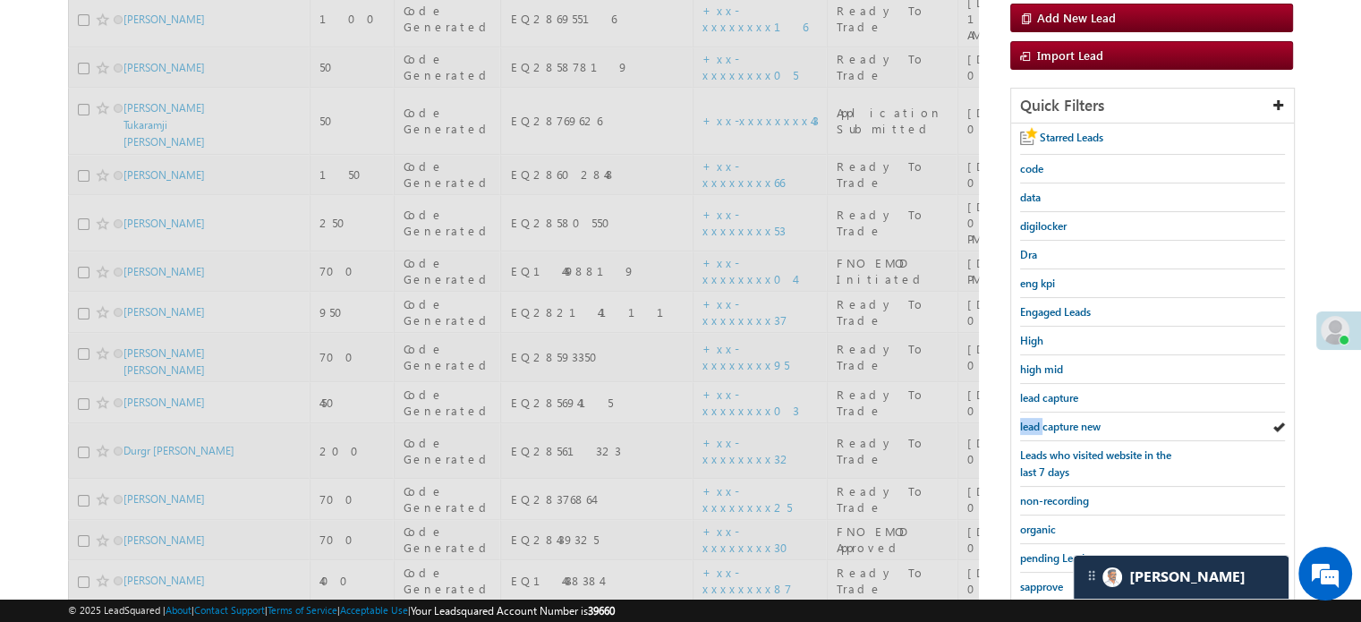
click at [1037, 420] on span "lead capture new" at bounding box center [1060, 426] width 81 height 13
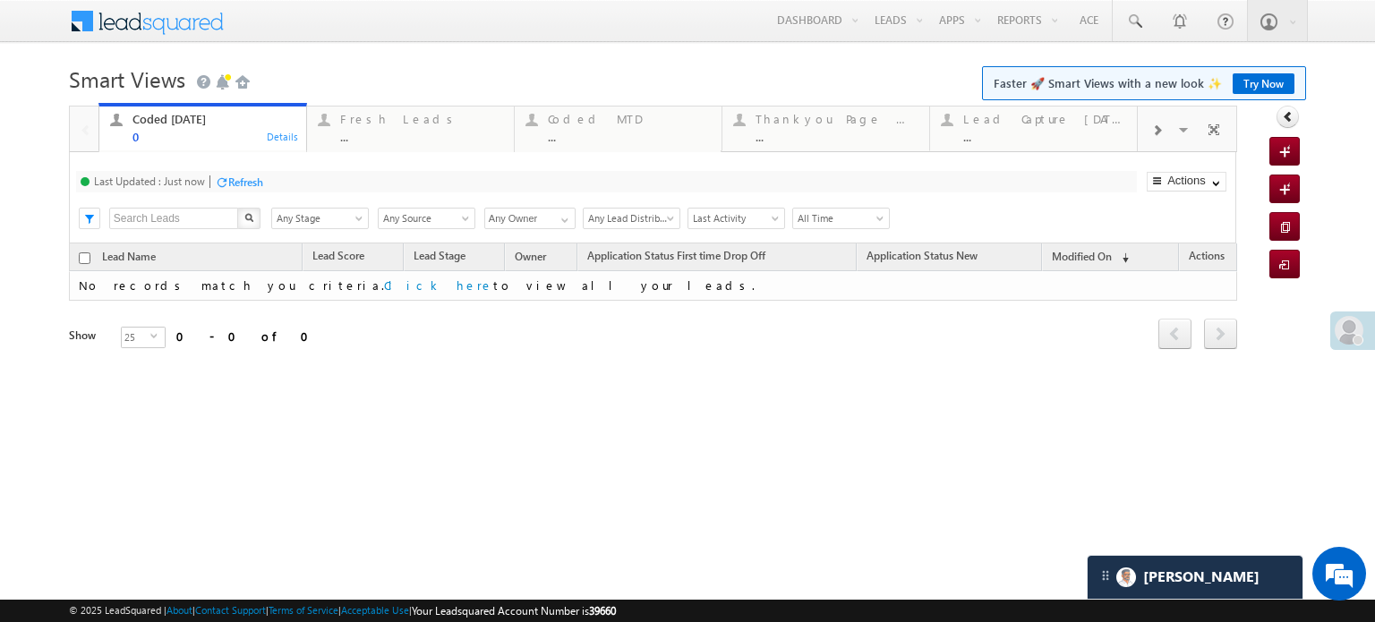
scroll to position [8431, 0]
click at [237, 183] on div "Refresh" at bounding box center [245, 181] width 35 height 13
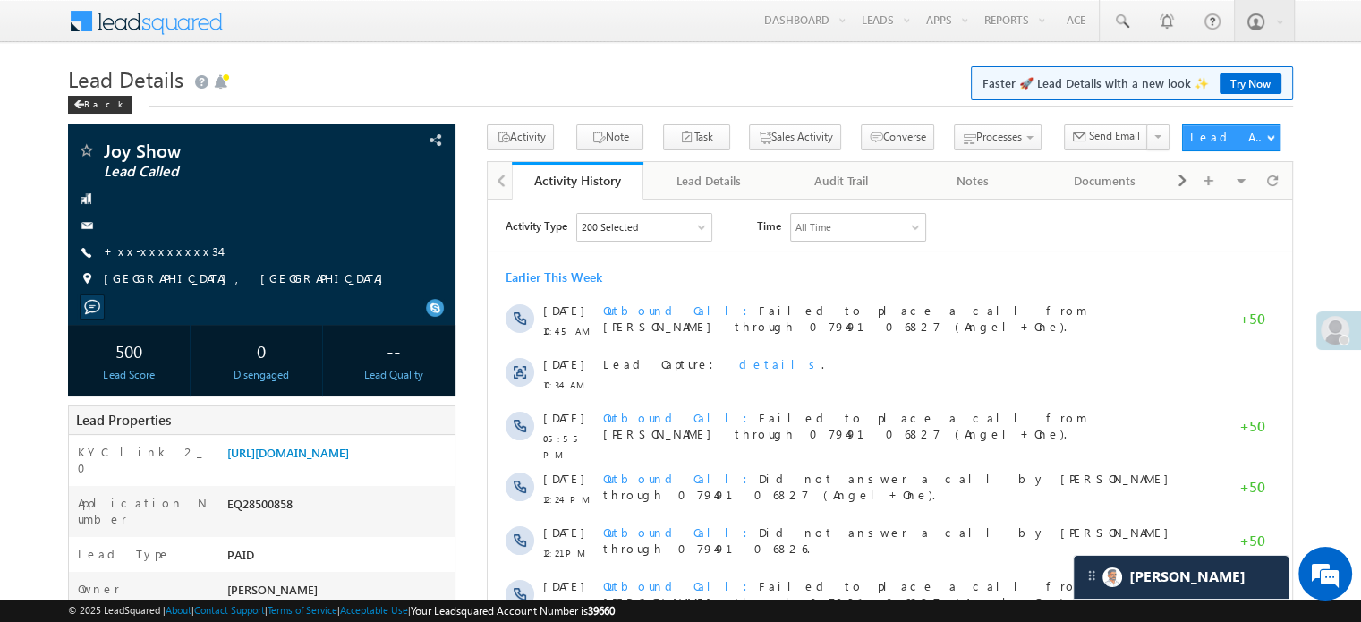
scroll to position [8431, 0]
